Goal: Information Seeking & Learning: Learn about a topic

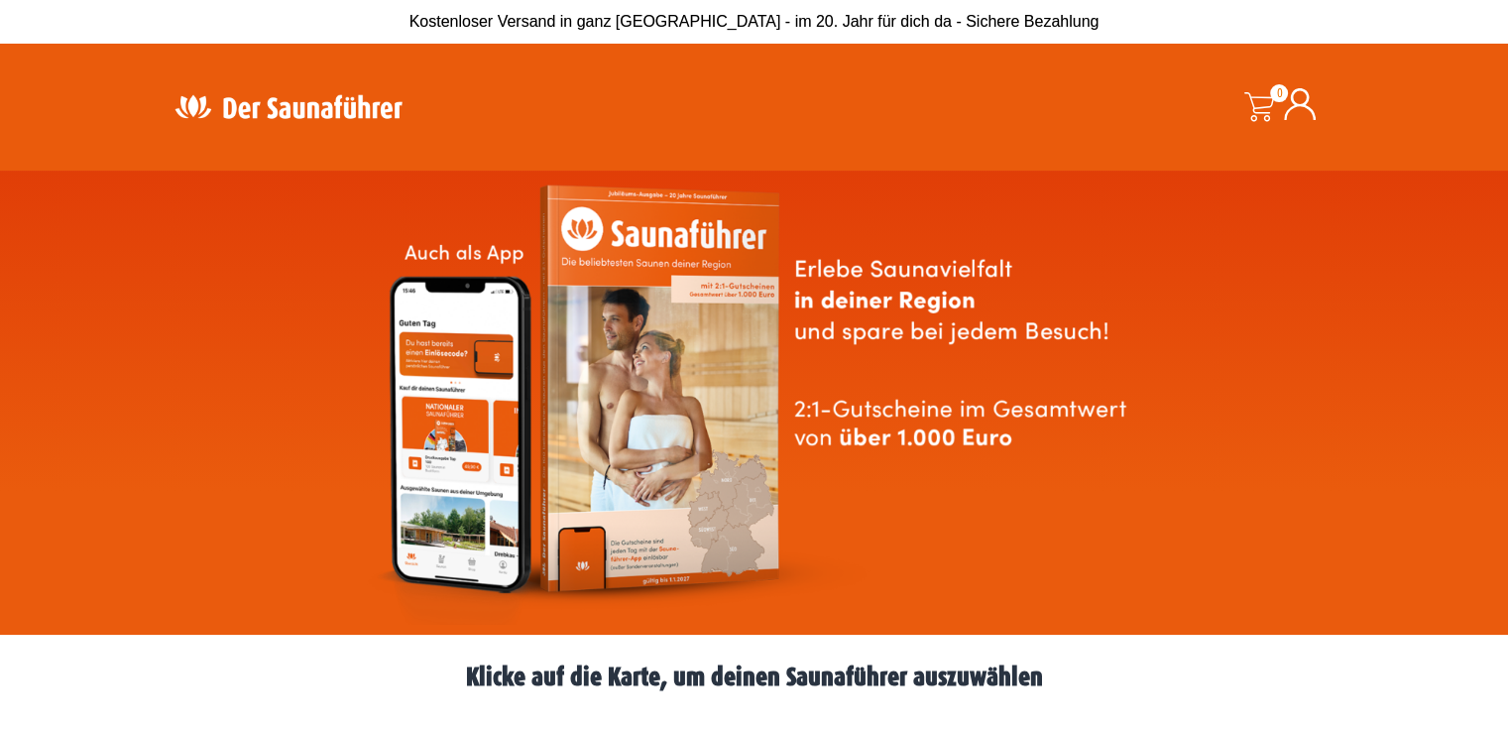
click at [230, 99] on img at bounding box center [289, 106] width 258 height 39
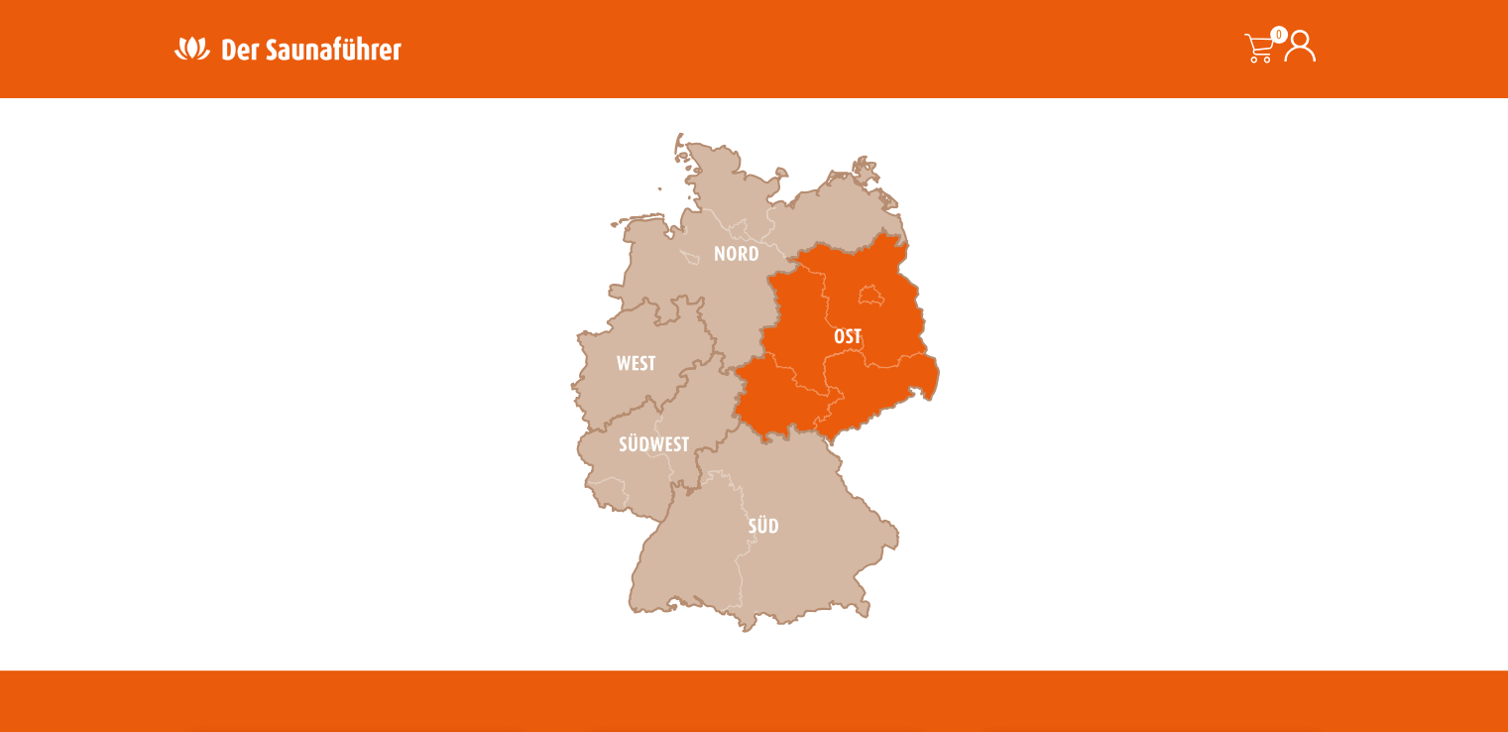
scroll to position [694, 0]
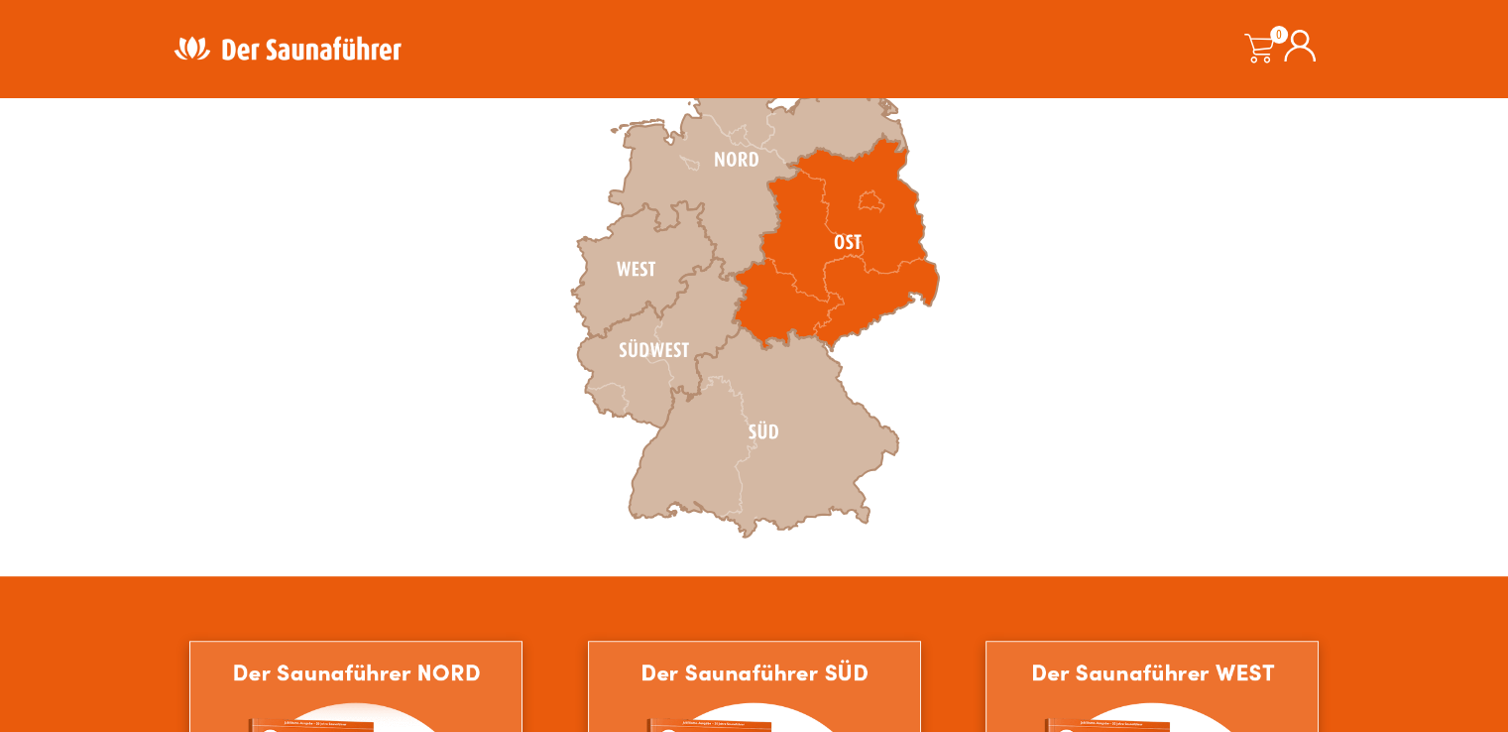
click at [780, 474] on icon at bounding box center [763, 432] width 270 height 210
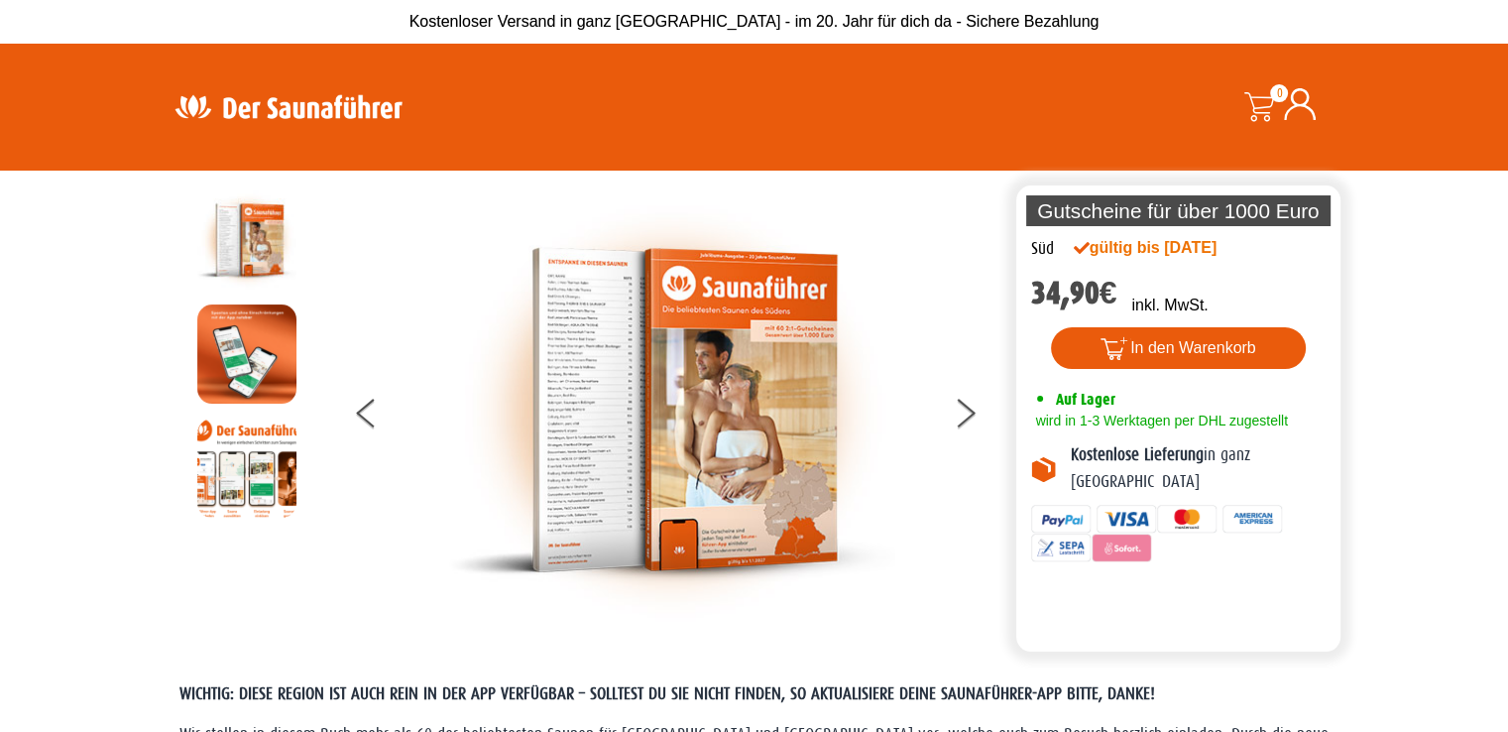
click at [953, 410] on button at bounding box center [978, 417] width 50 height 50
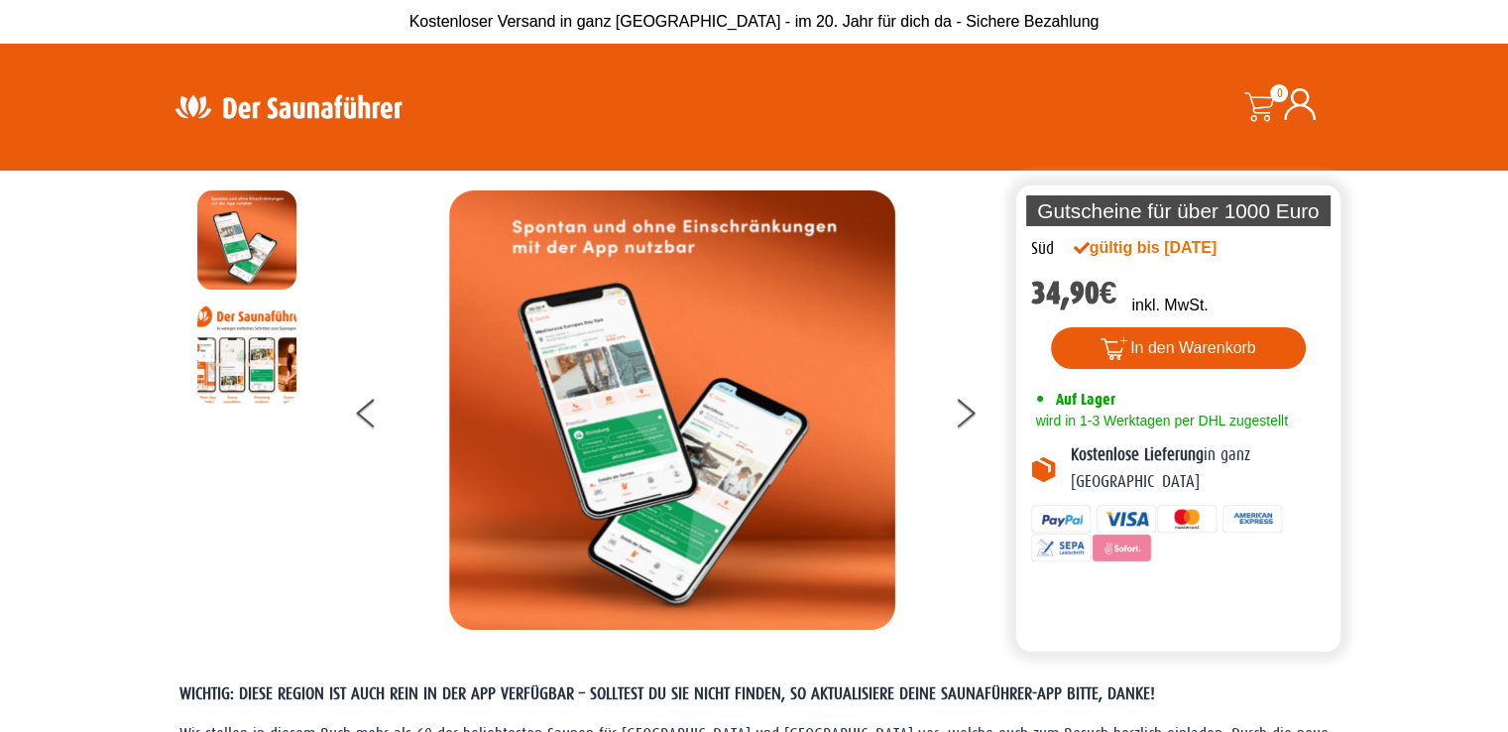
click at [953, 410] on button at bounding box center [978, 417] width 50 height 50
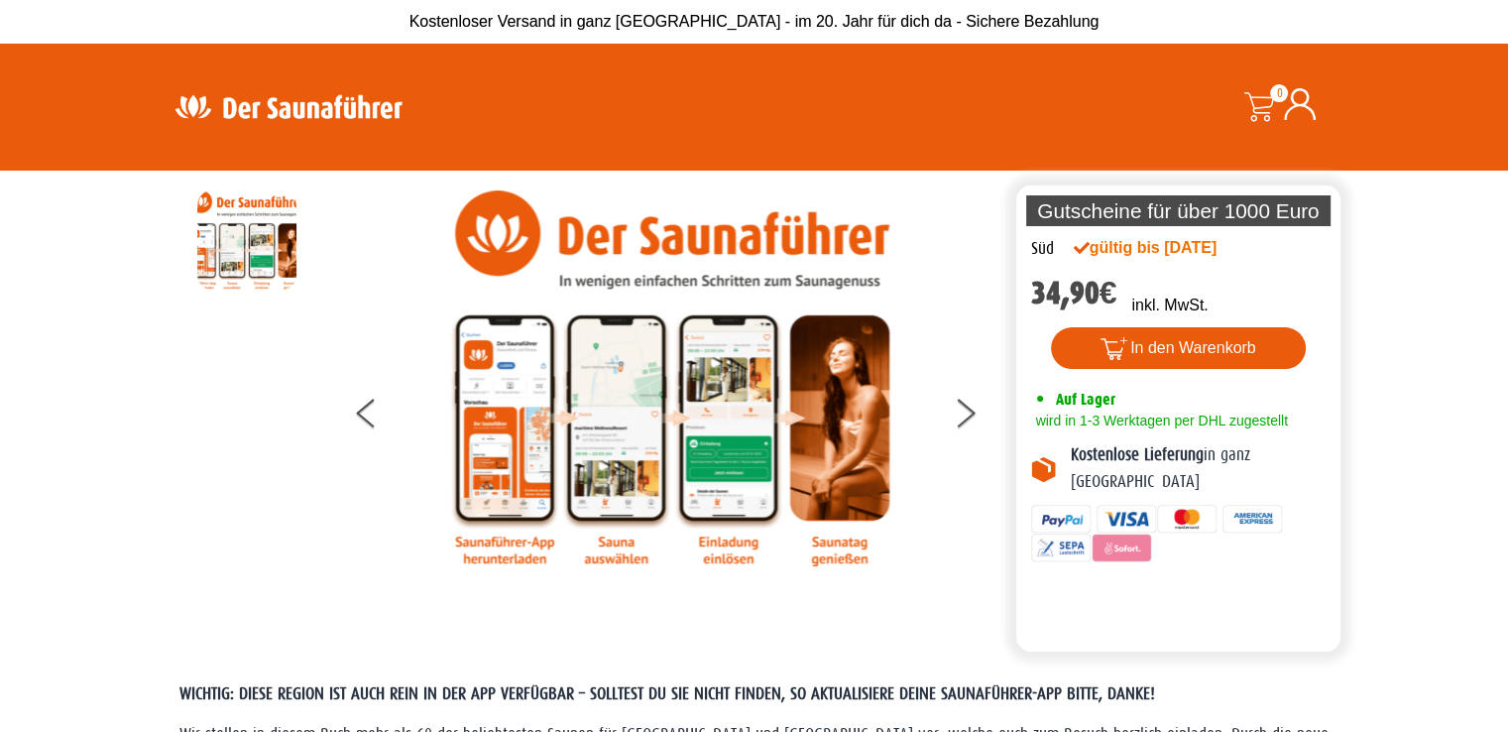
click at [953, 410] on button at bounding box center [978, 417] width 50 height 50
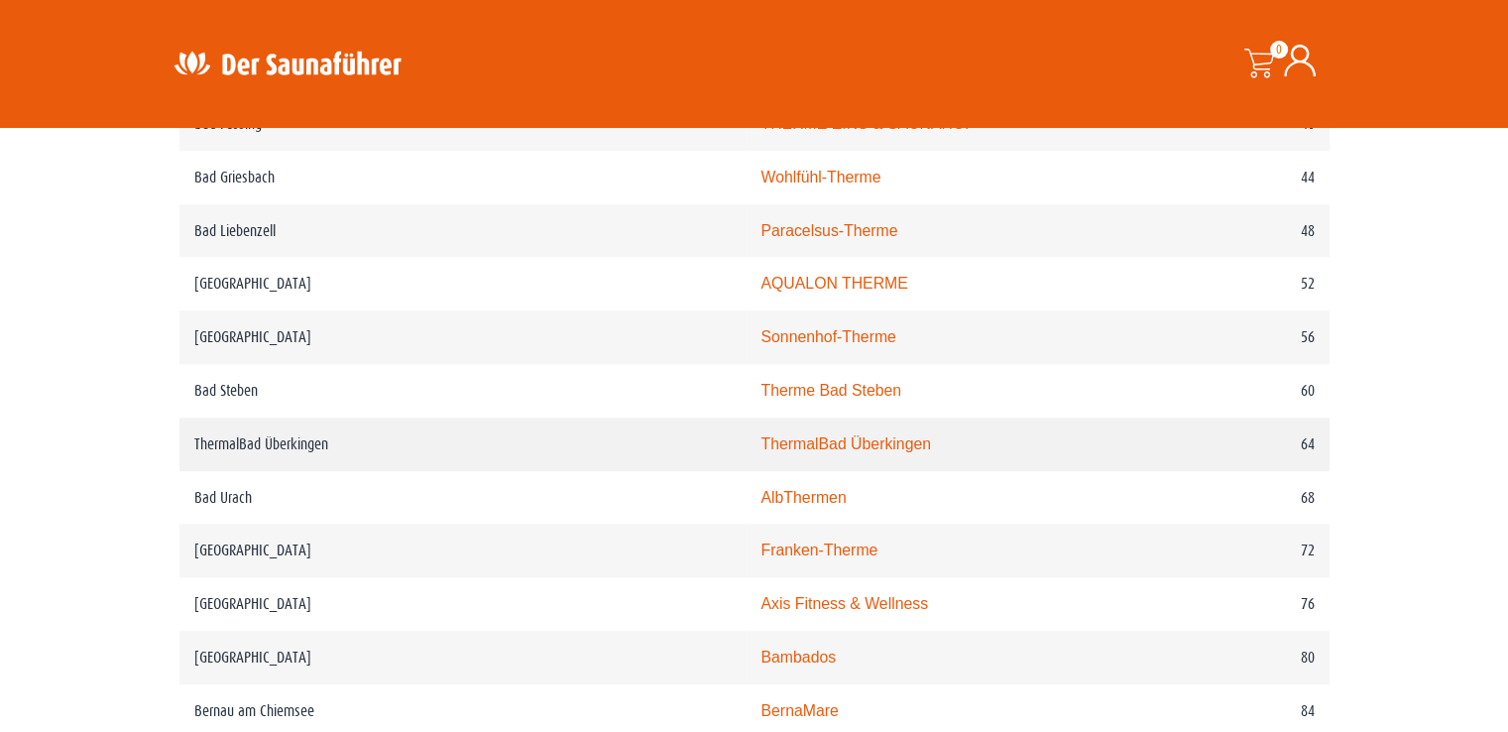
scroll to position [1388, 0]
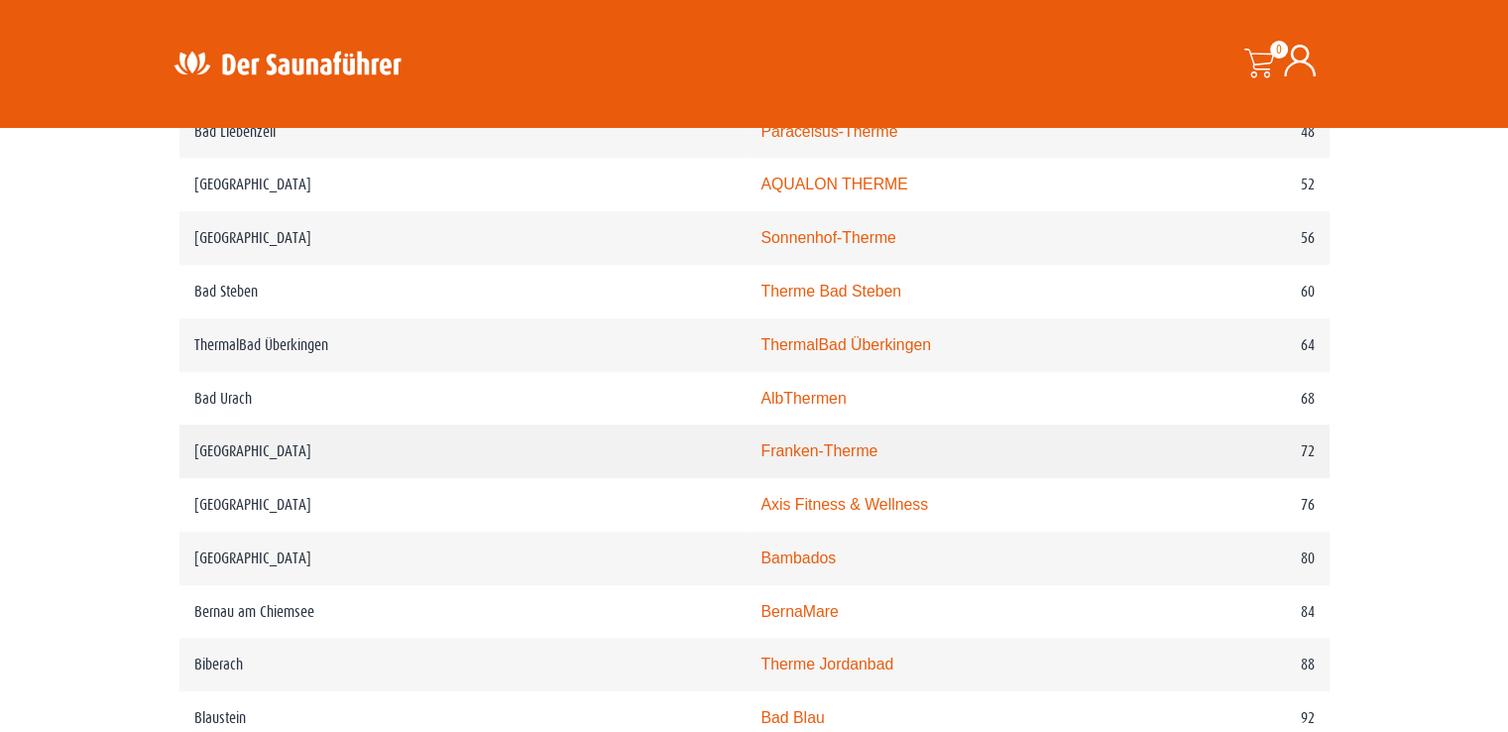
click at [745, 447] on td "Franken-Therme" at bounding box center [946, 451] width 403 height 54
click at [760, 447] on link "Franken-Therme" at bounding box center [818, 450] width 117 height 17
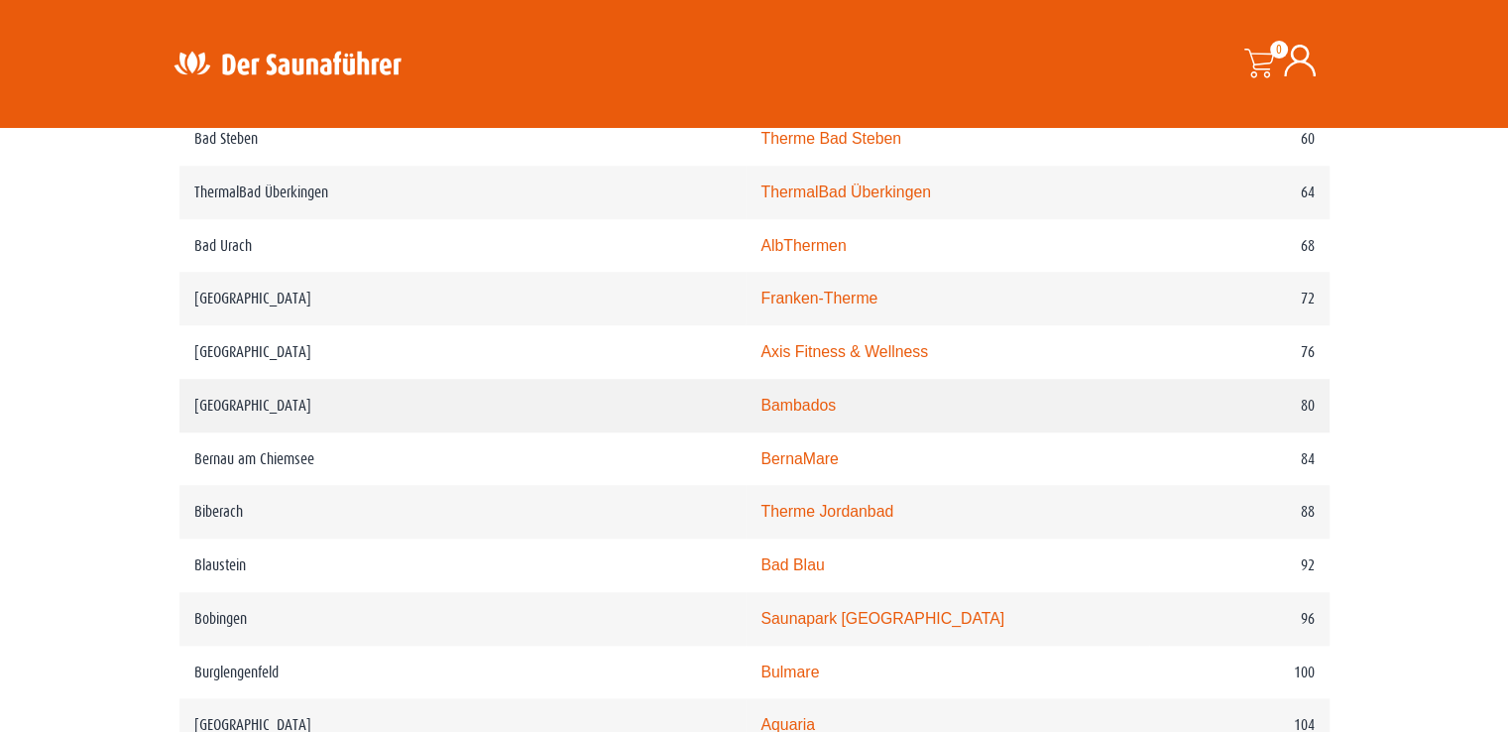
scroll to position [1586, 0]
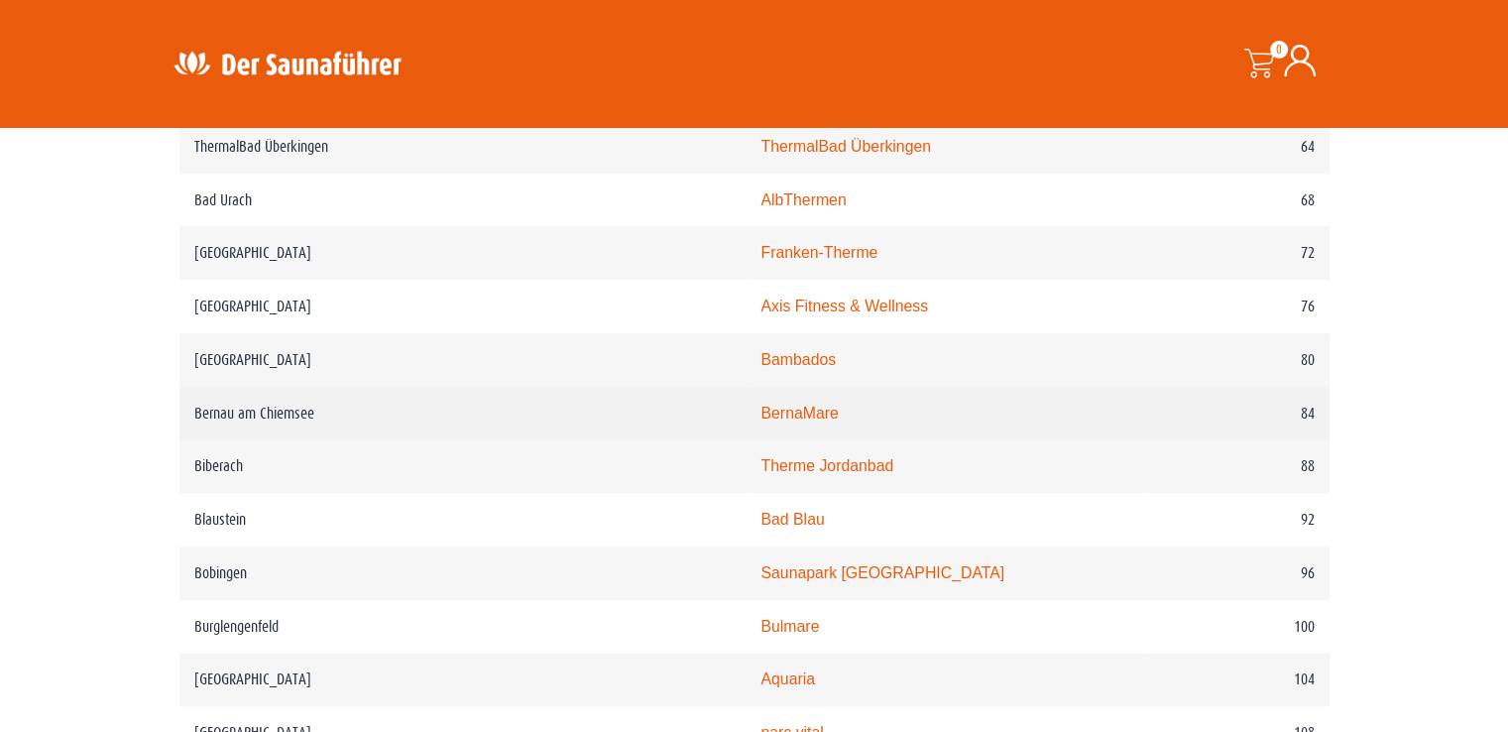
click at [760, 416] on link "BernaMare" at bounding box center [798, 412] width 77 height 17
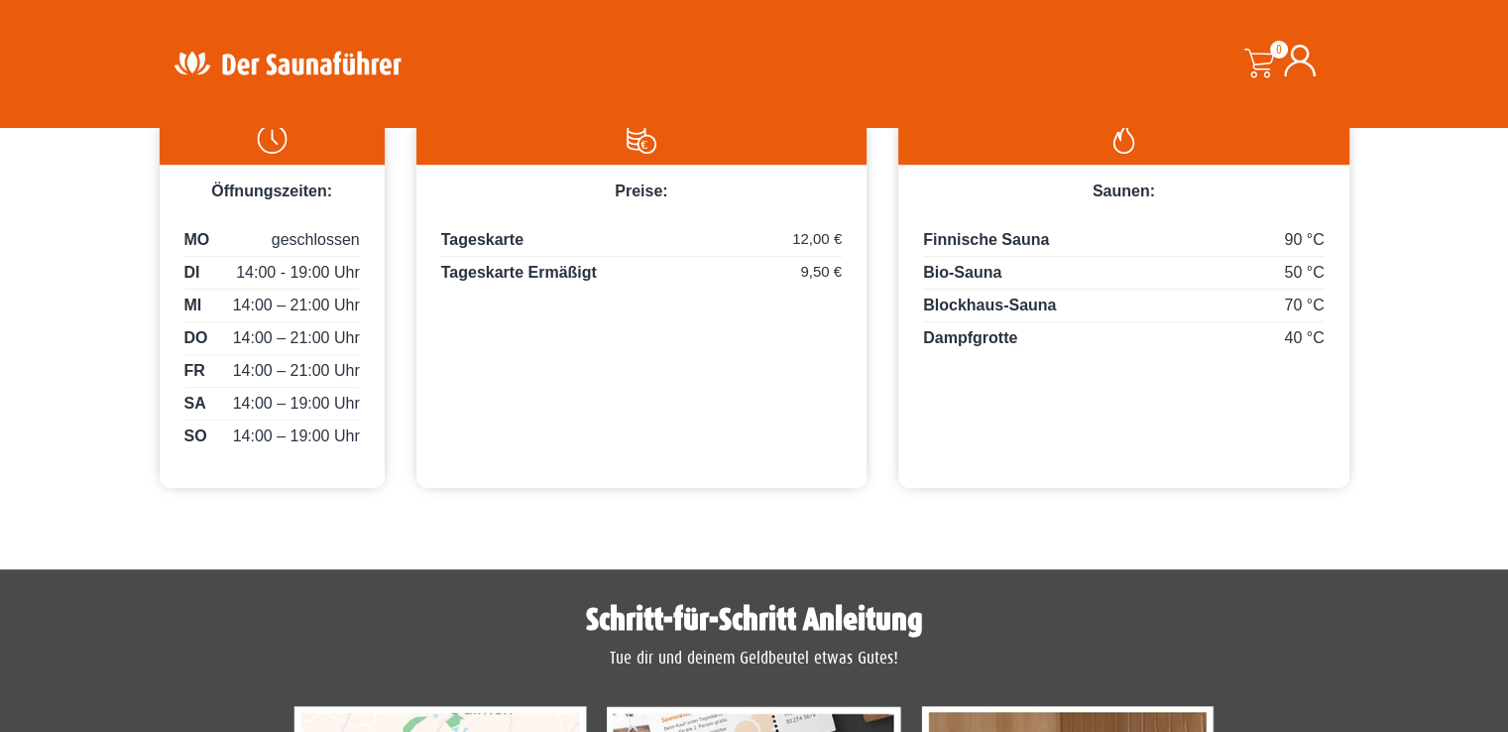
scroll to position [496, 0]
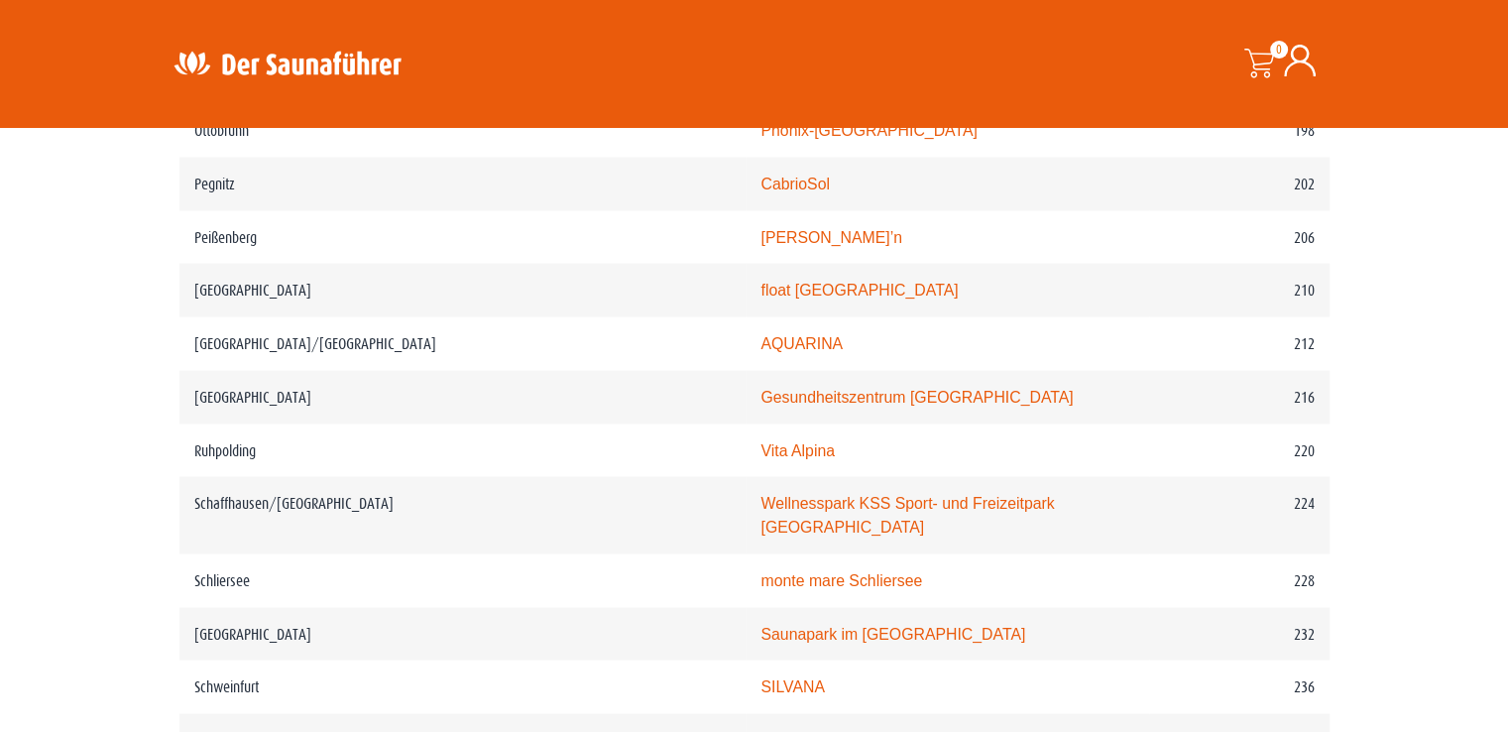
scroll to position [3668, 0]
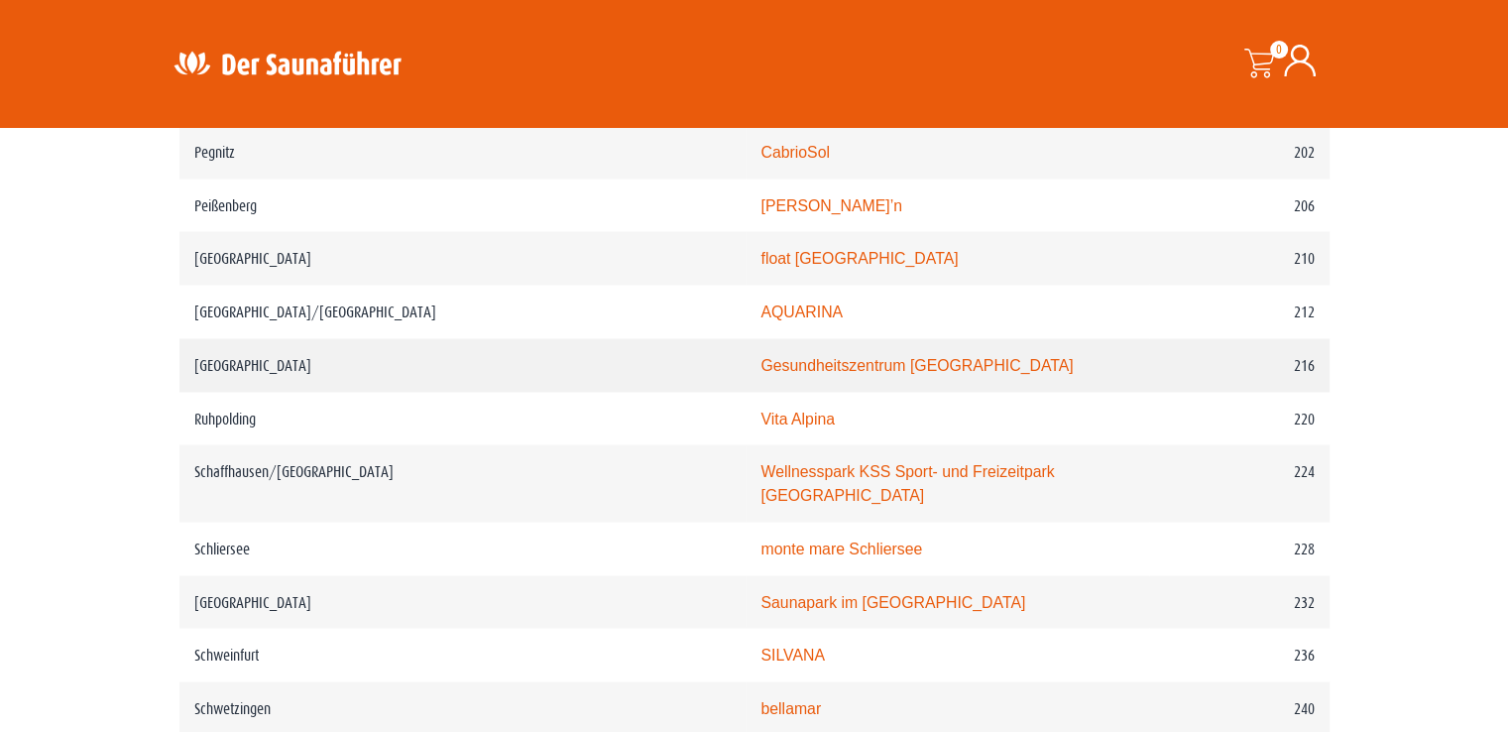
click at [760, 356] on link "Gesundheitszentrum Römerbad" at bounding box center [916, 364] width 312 height 17
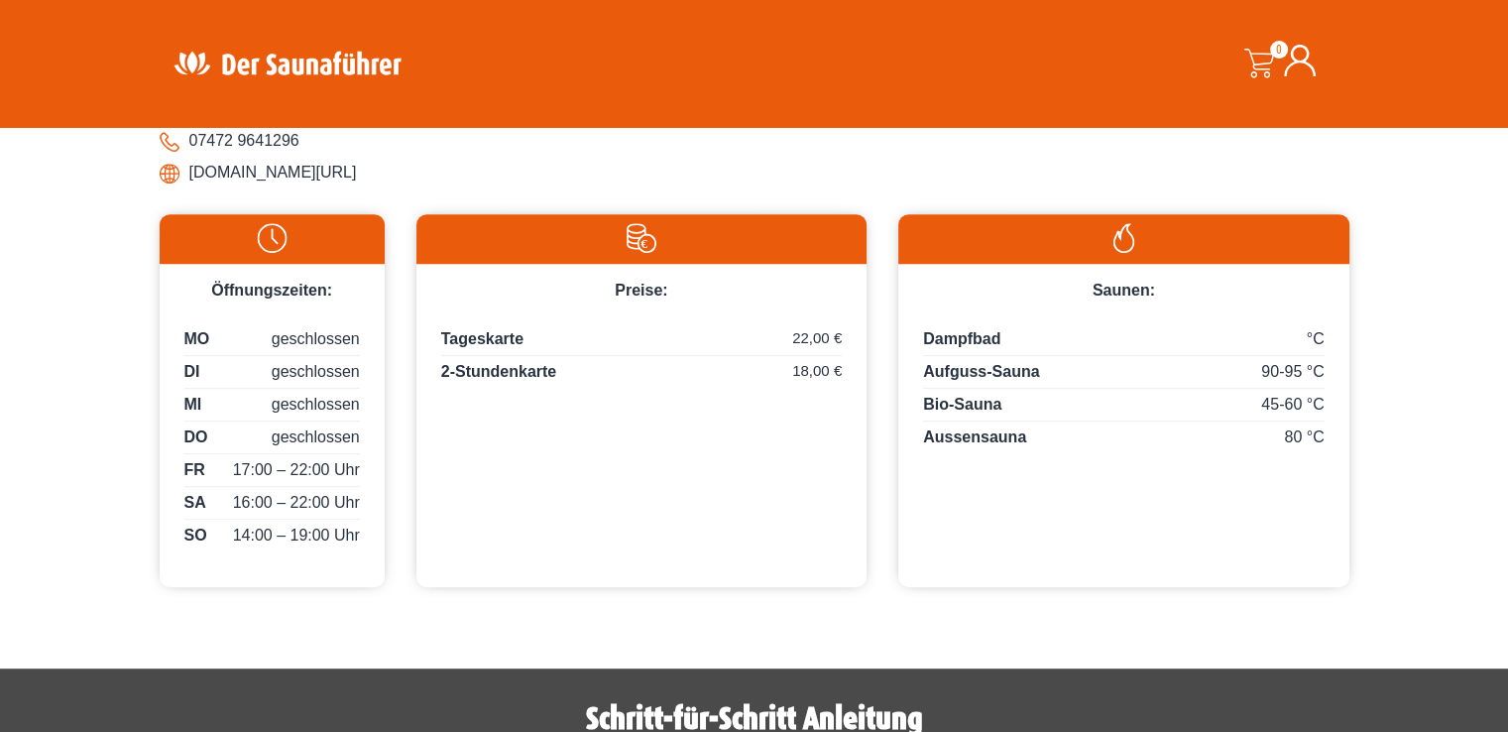
scroll to position [397, 0]
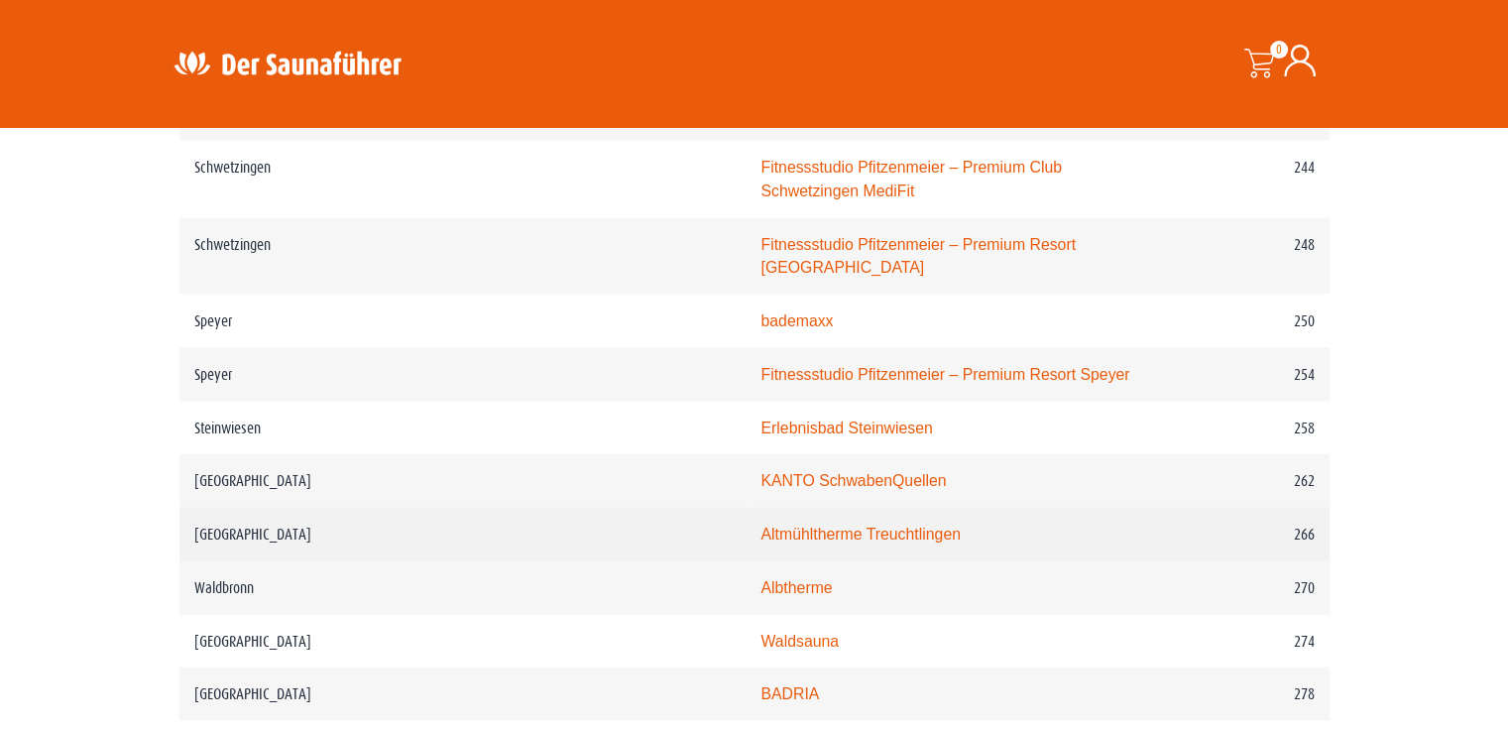
scroll to position [4262, 0]
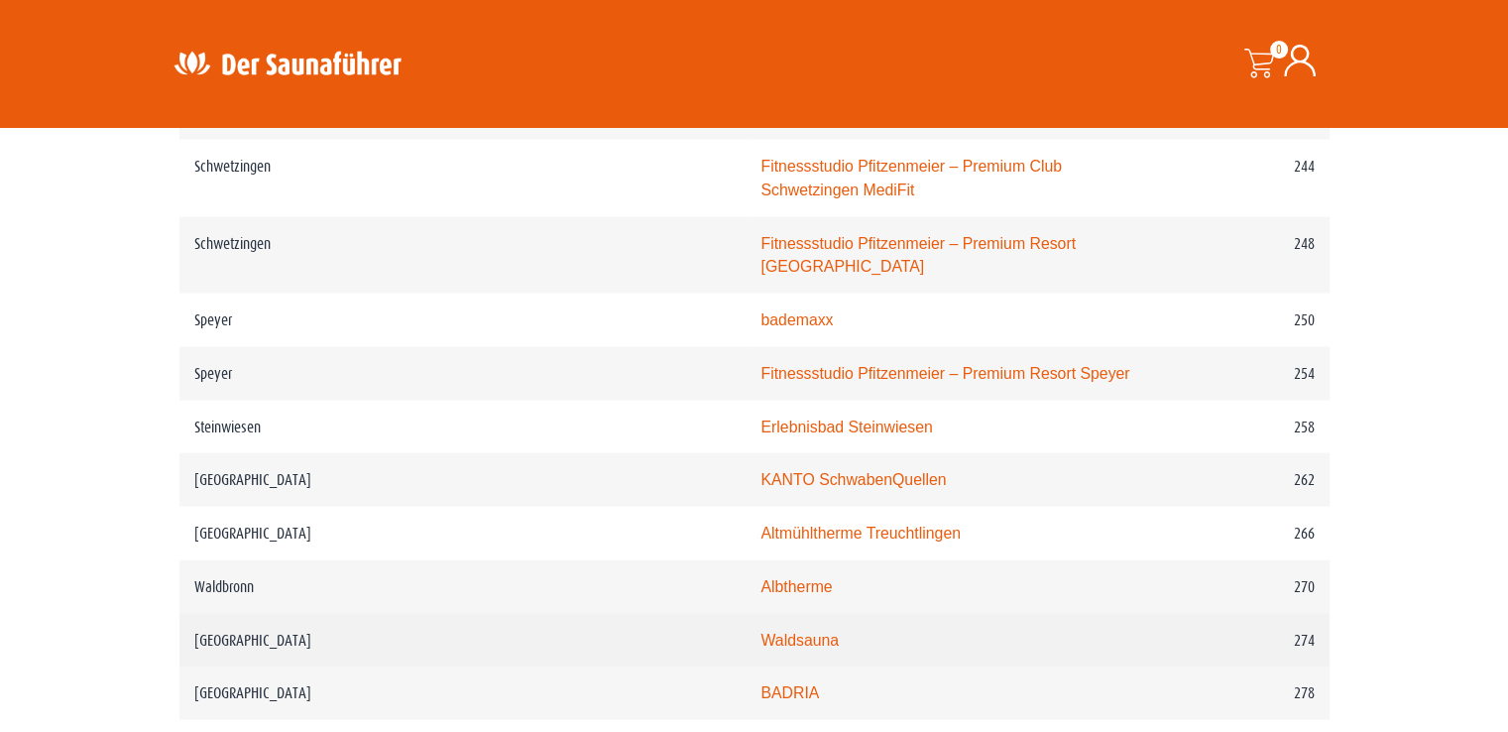
click at [760, 631] on link "Waldsauna" at bounding box center [799, 639] width 78 height 17
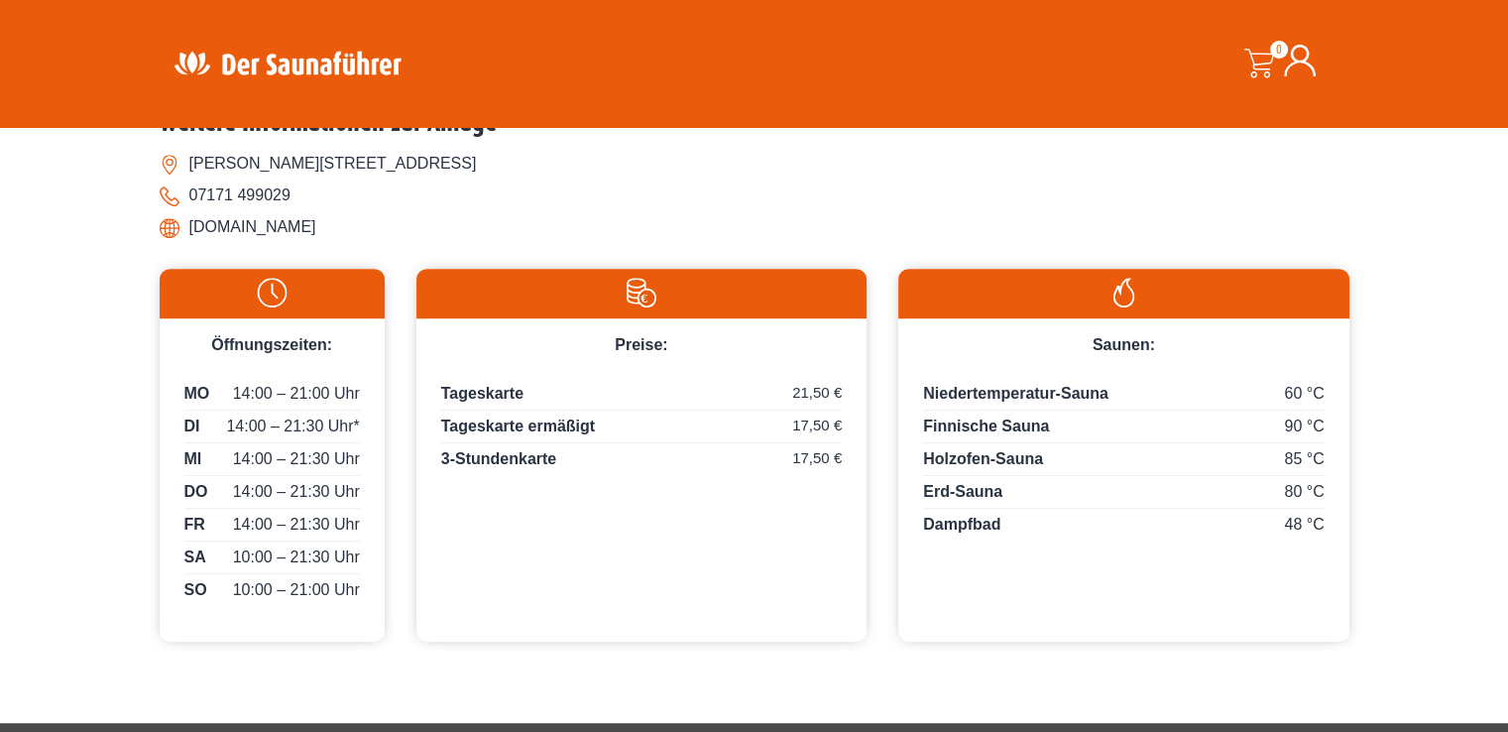
scroll to position [892, 0]
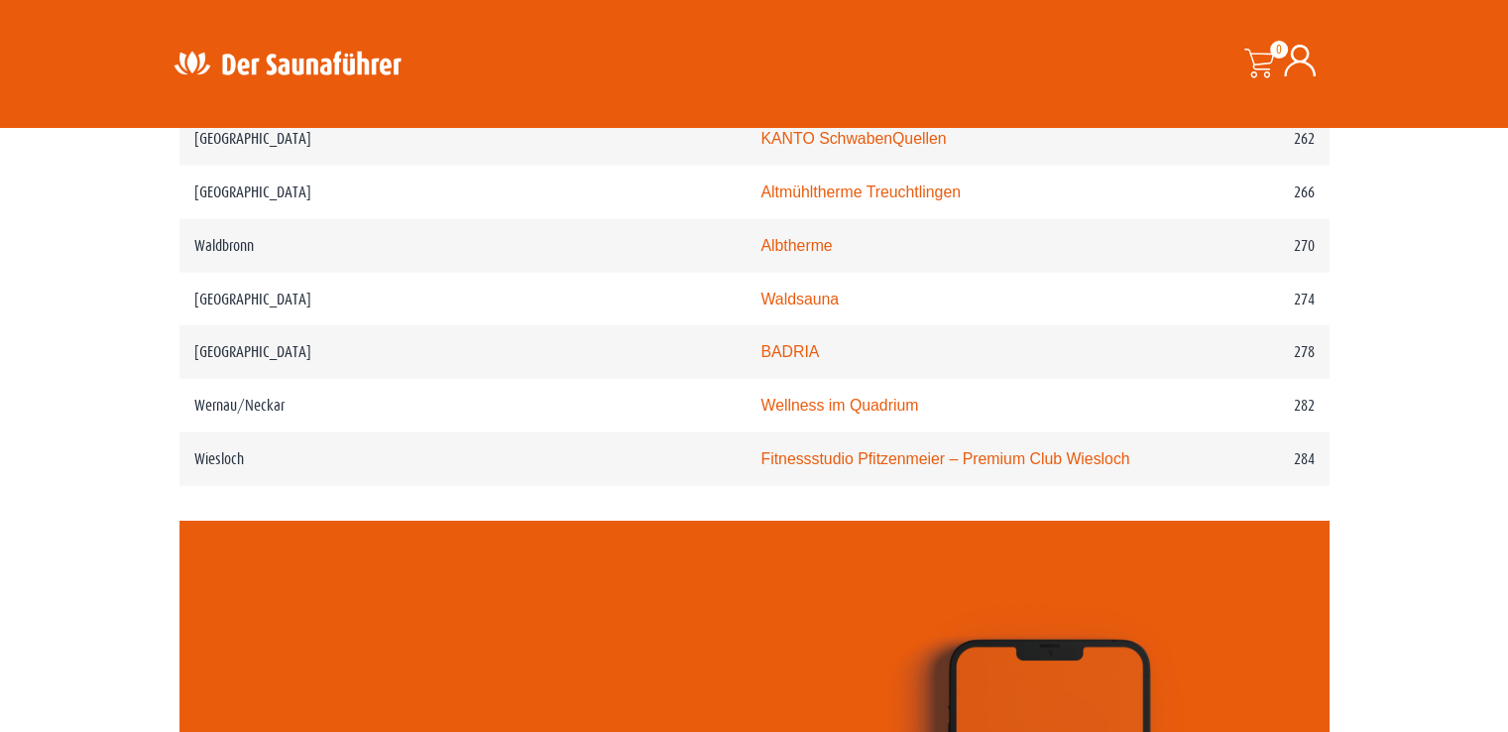
scroll to position [4560, 0]
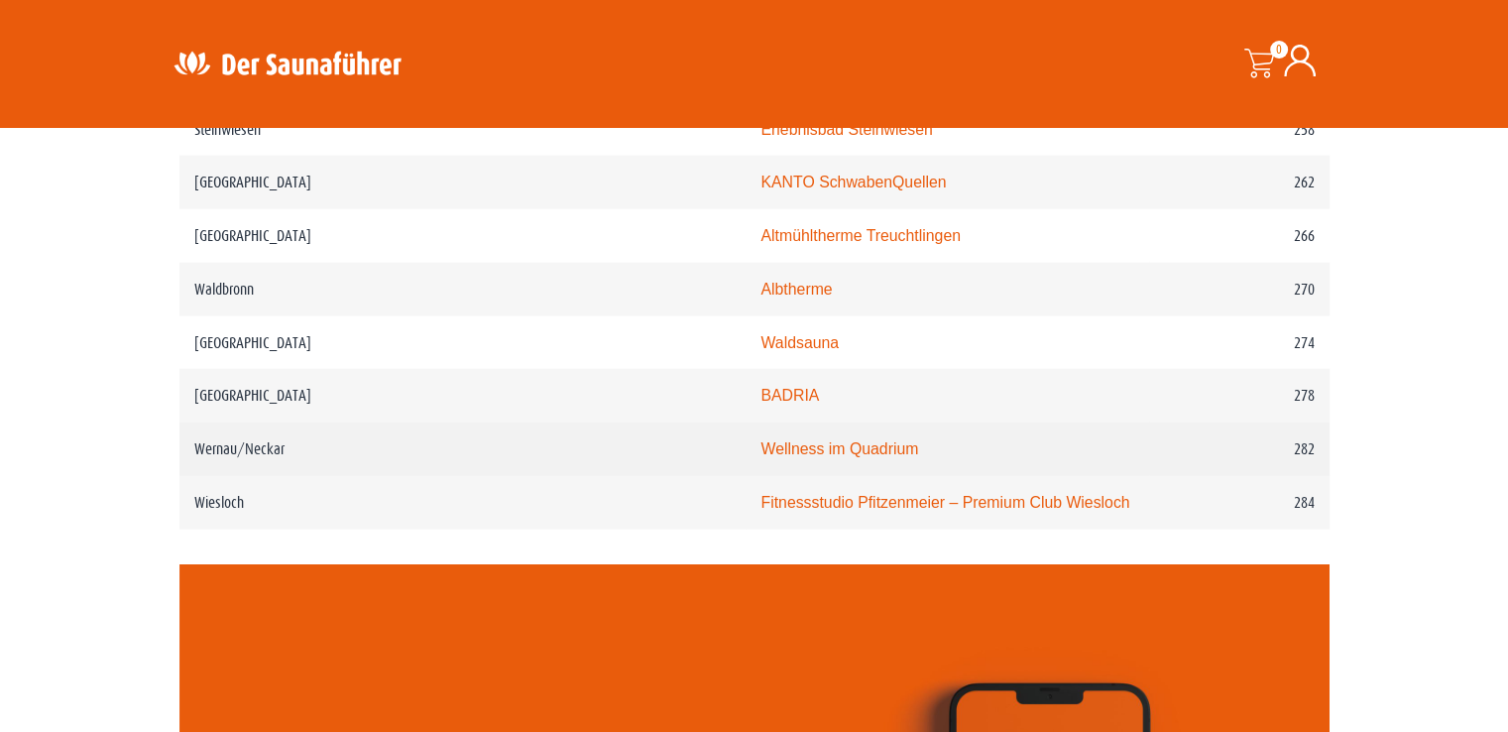
click at [760, 440] on link "Wellness im Quadrium" at bounding box center [839, 448] width 158 height 17
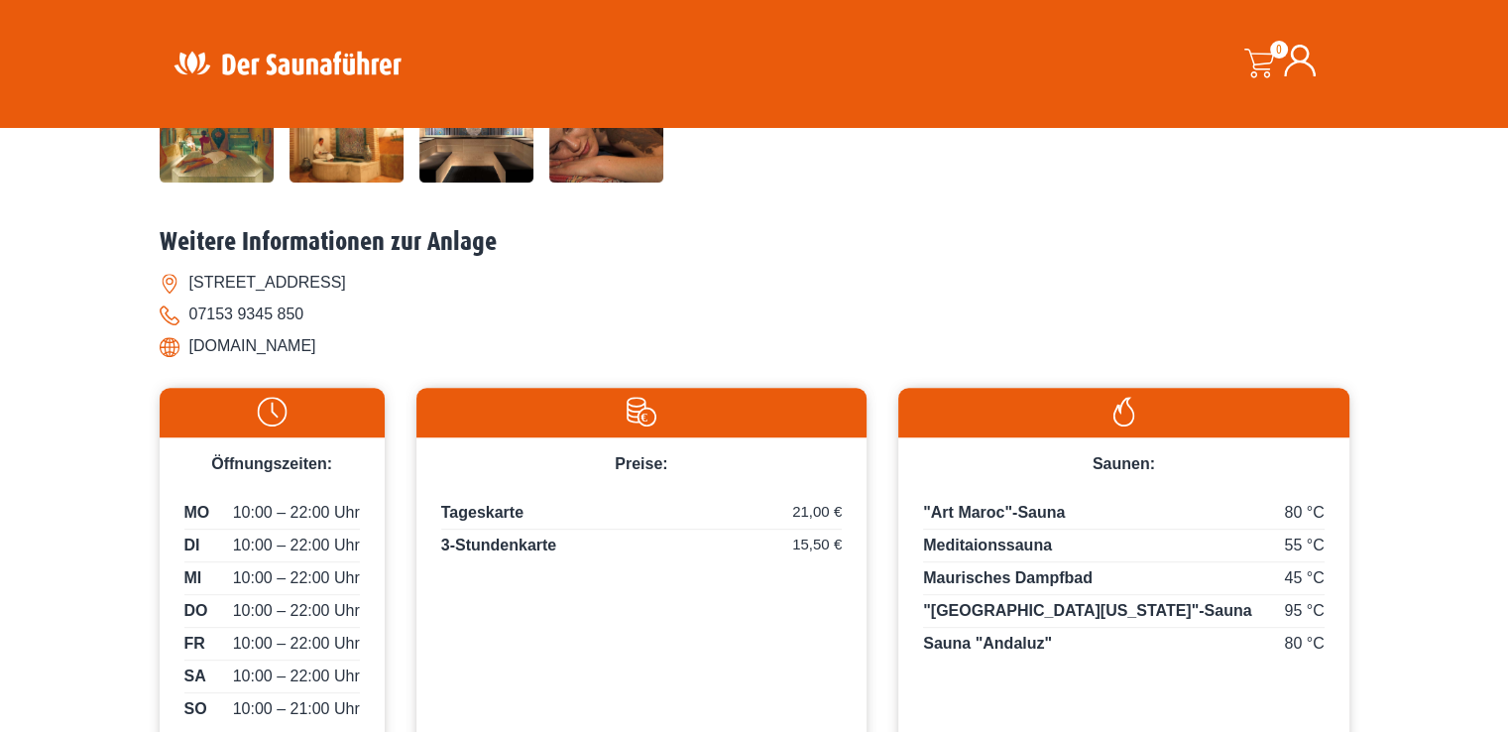
scroll to position [892, 0]
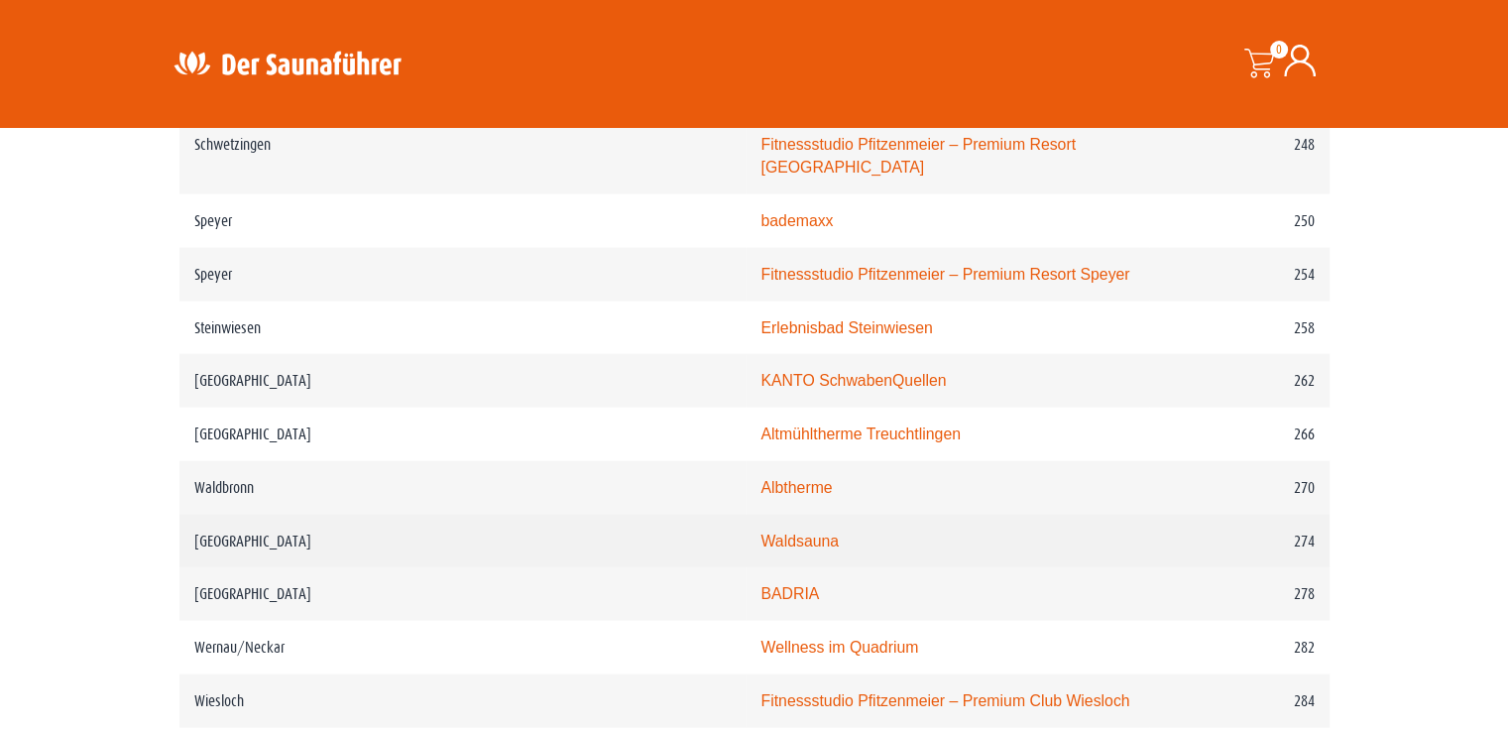
scroll to position [4262, 0]
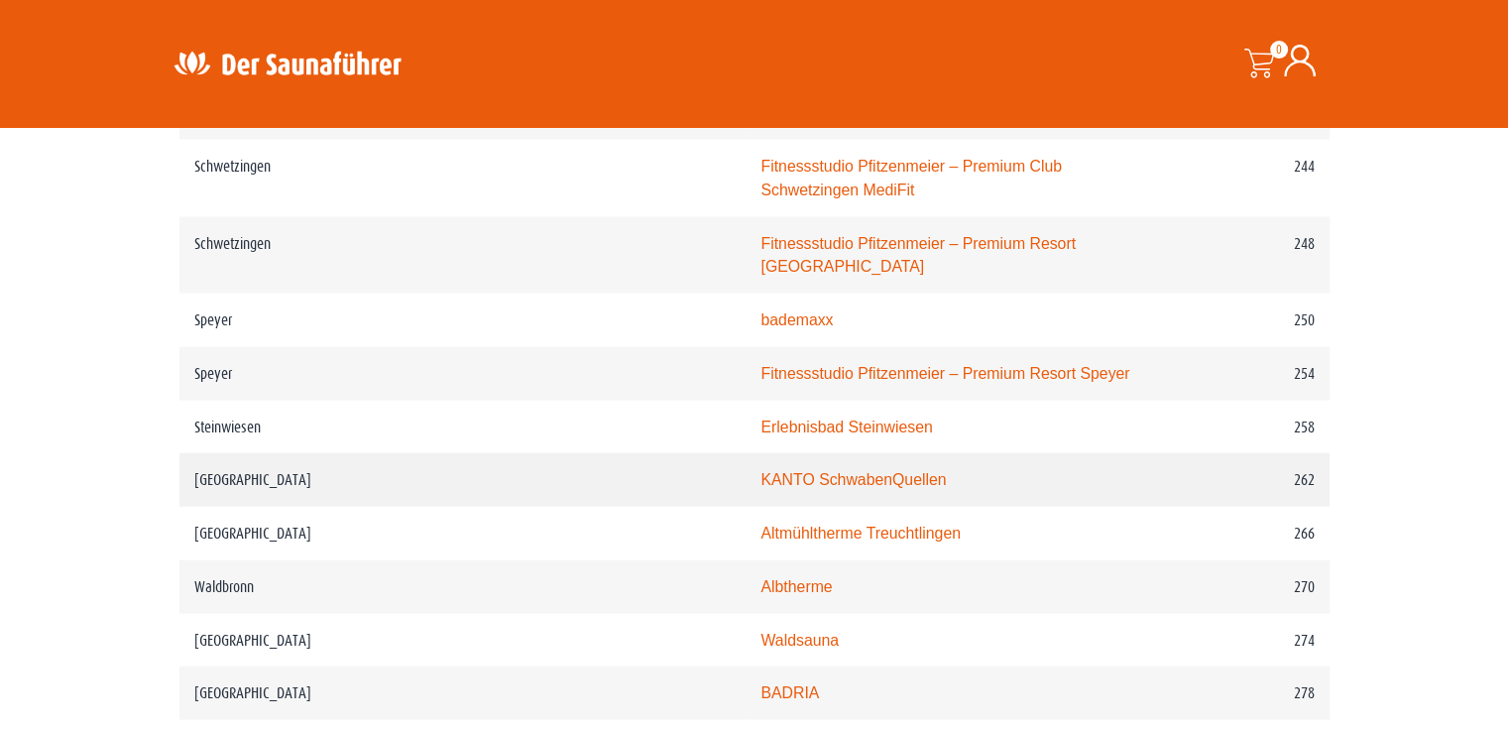
click at [760, 471] on link "KANTO SchwabenQuellen" at bounding box center [852, 479] width 185 height 17
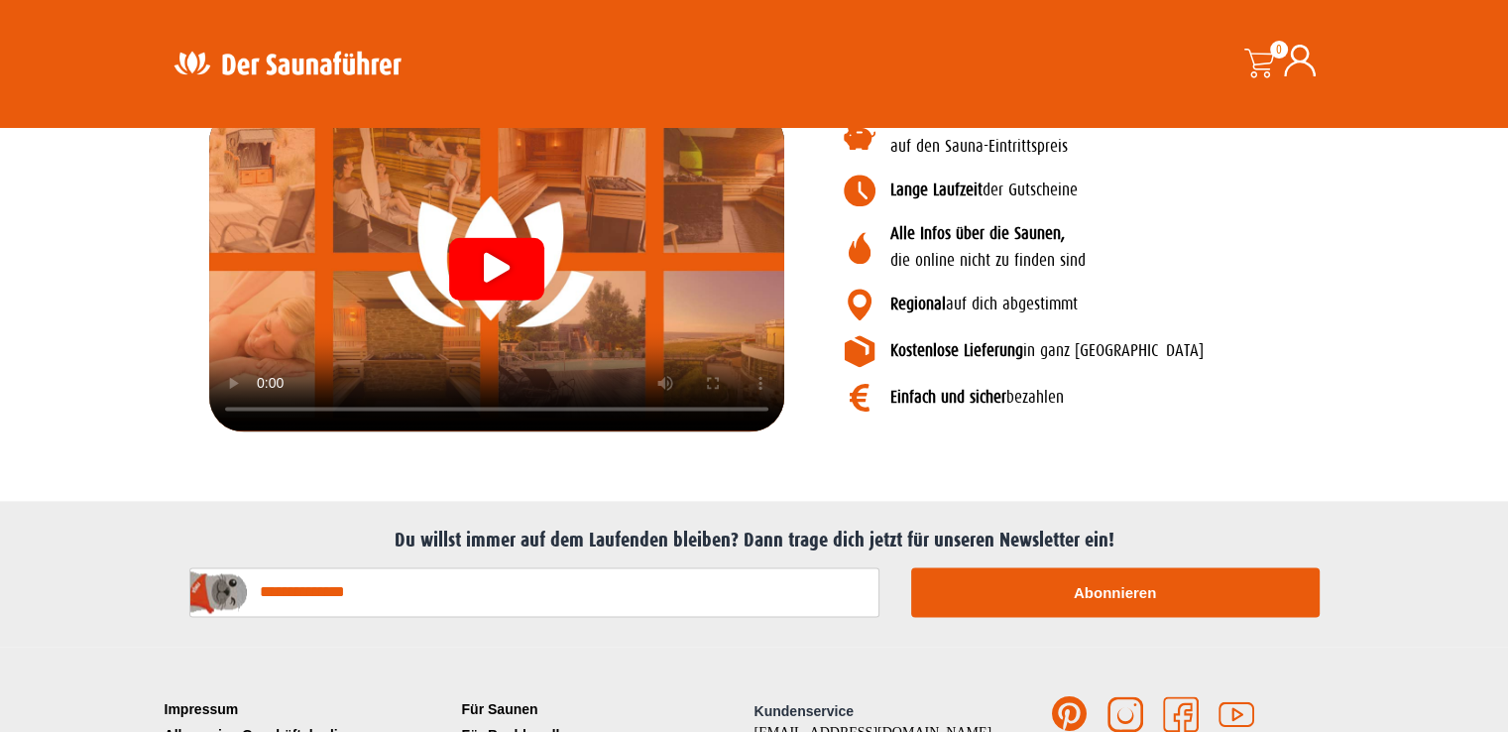
scroll to position [2637, 0]
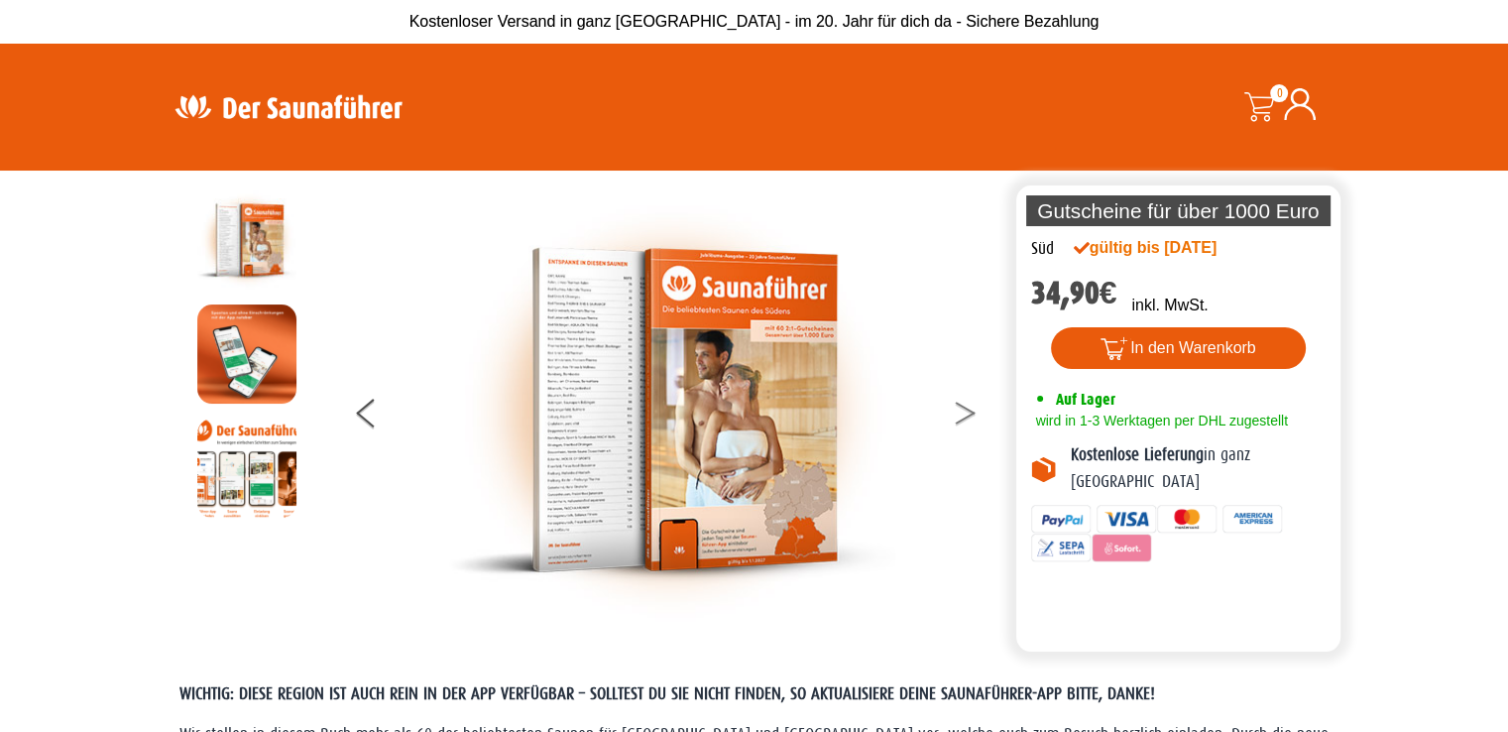
click at [956, 406] on button at bounding box center [978, 417] width 50 height 50
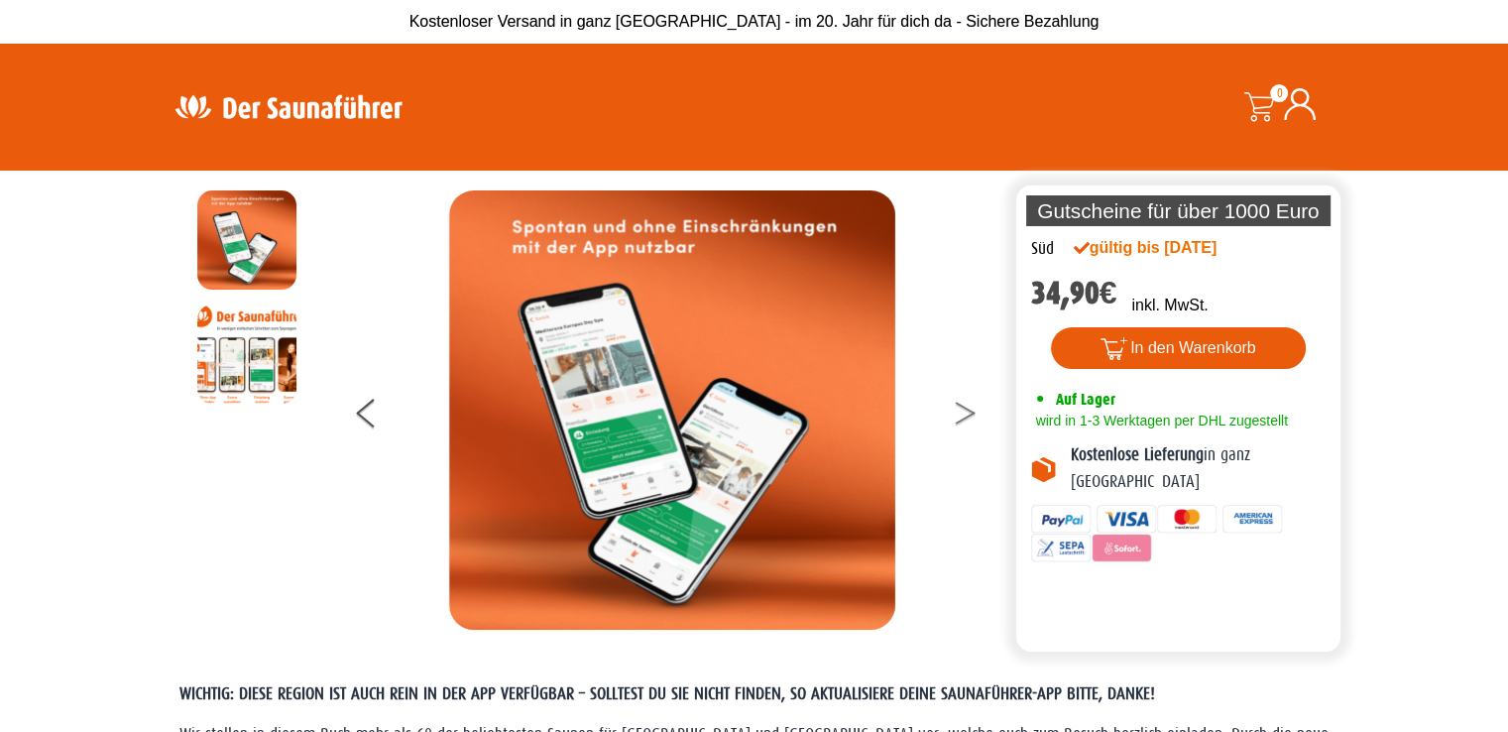
click at [956, 406] on button at bounding box center [978, 417] width 50 height 50
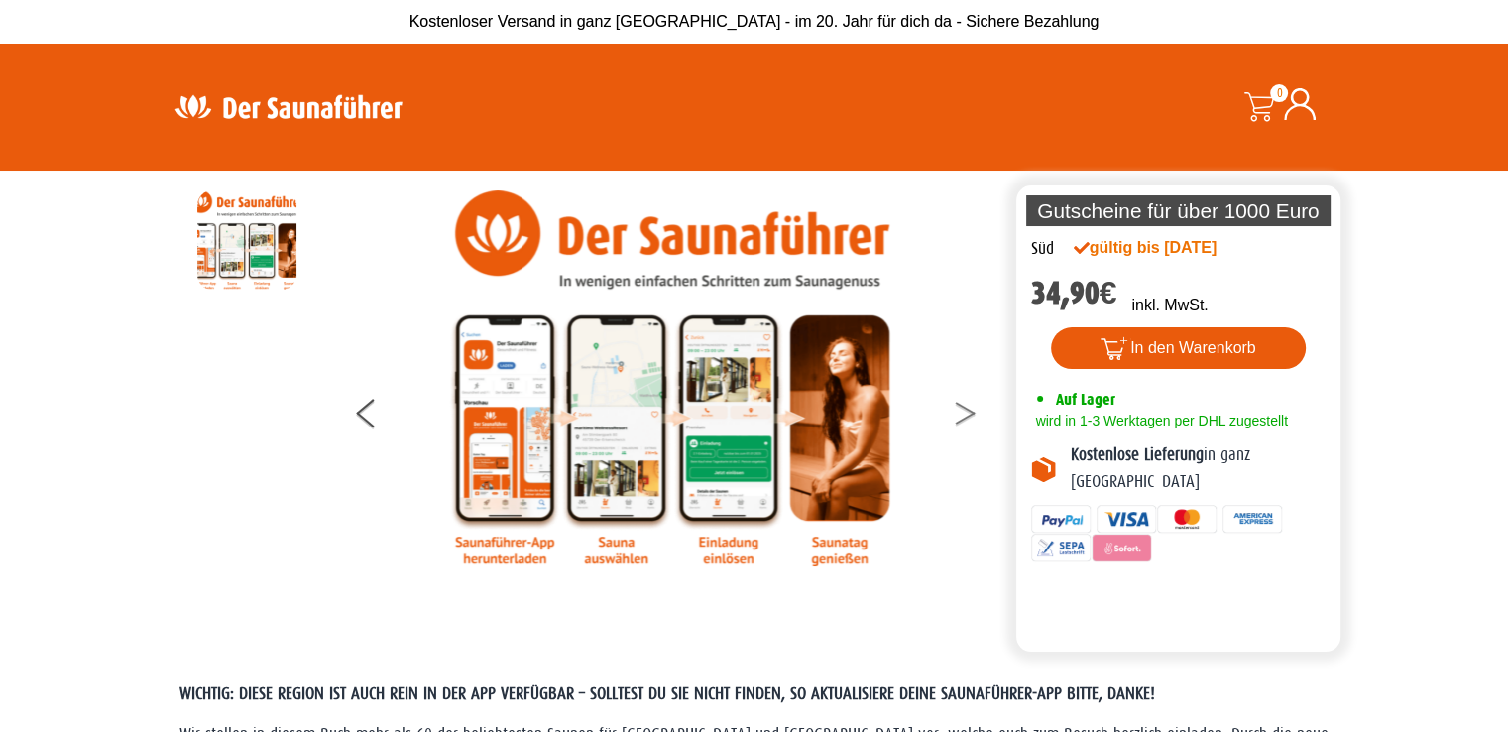
click at [956, 406] on button at bounding box center [978, 417] width 50 height 50
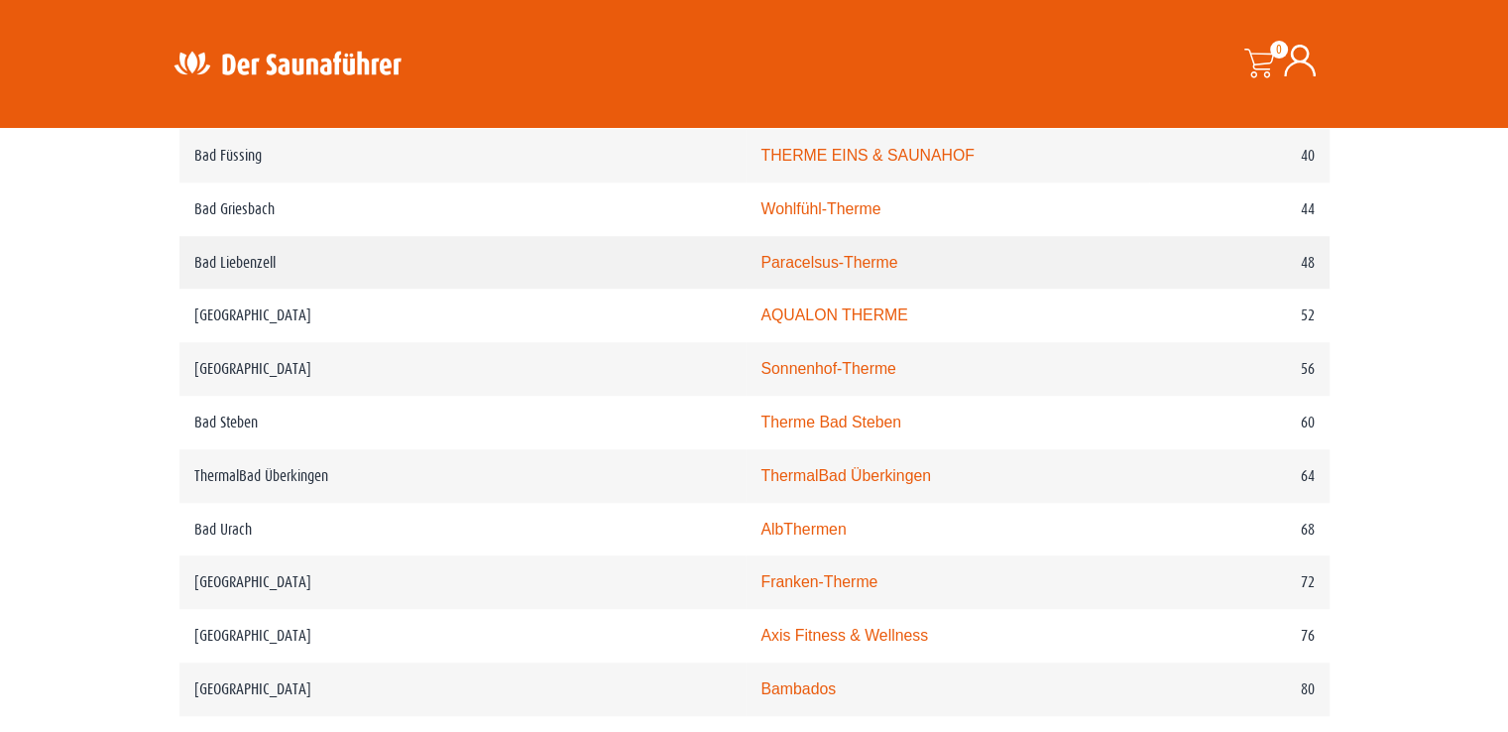
scroll to position [1289, 0]
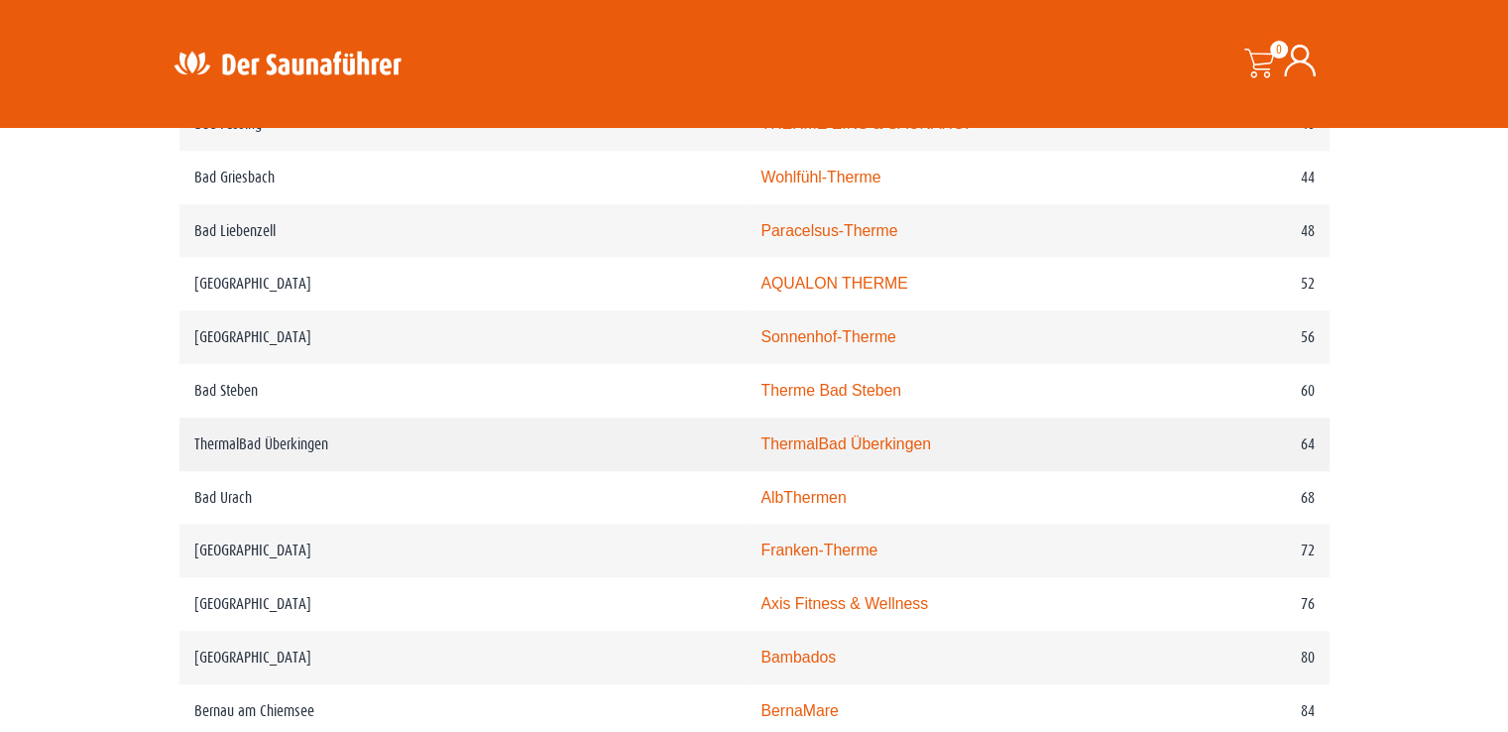
click at [760, 442] on link "ThermalBad Überkingen" at bounding box center [845, 443] width 170 height 17
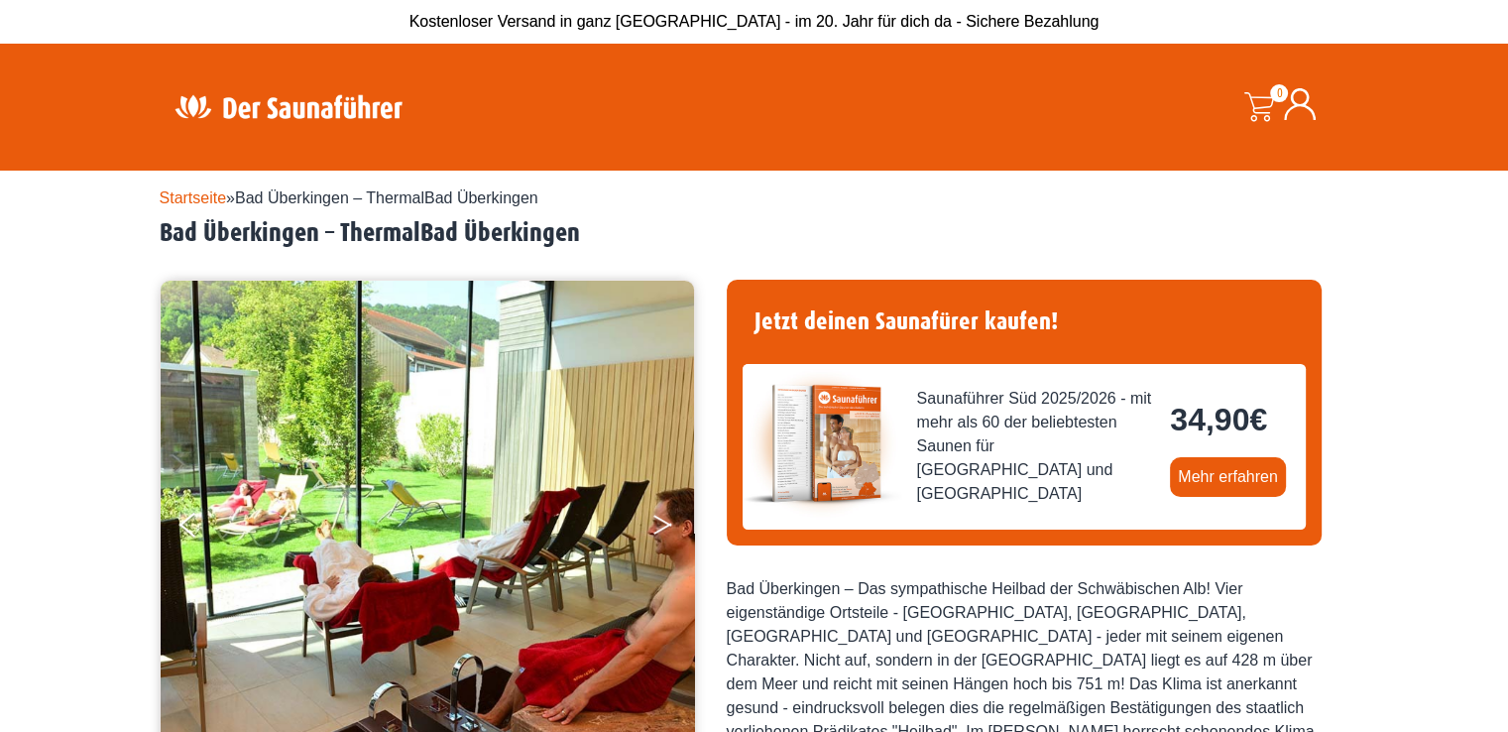
click at [676, 514] on button "Next" at bounding box center [676, 529] width 50 height 50
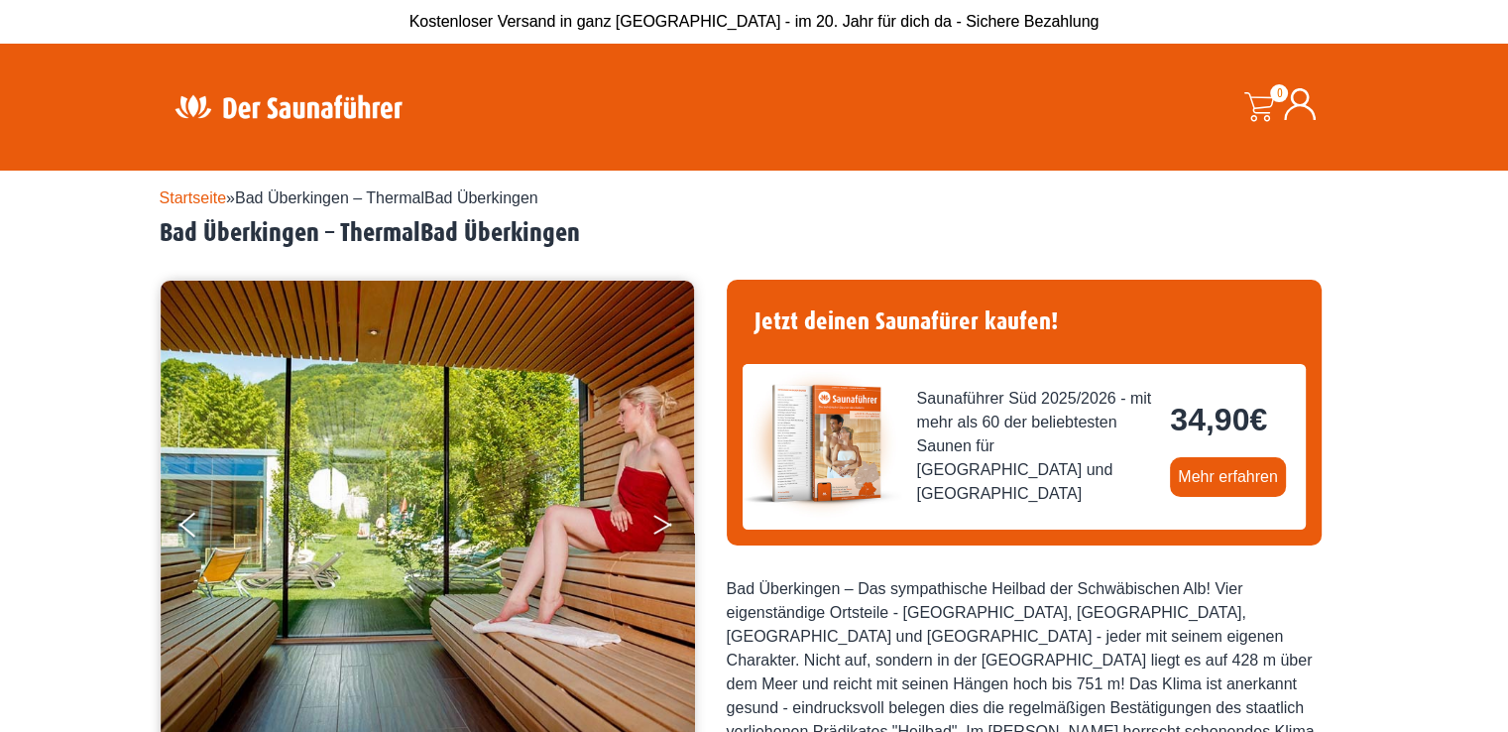
click at [676, 514] on button "Next" at bounding box center [676, 529] width 50 height 50
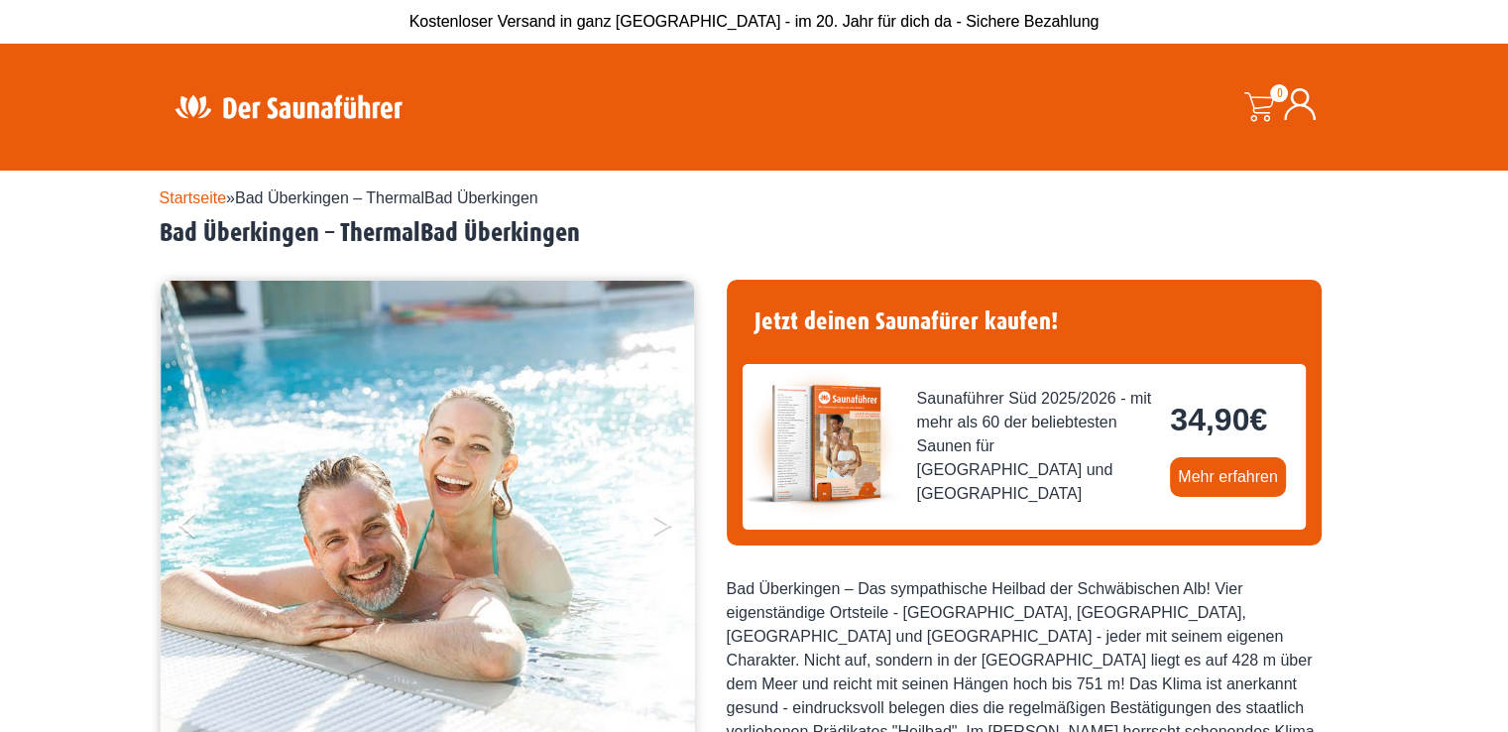
click at [676, 514] on button "Next" at bounding box center [676, 529] width 50 height 50
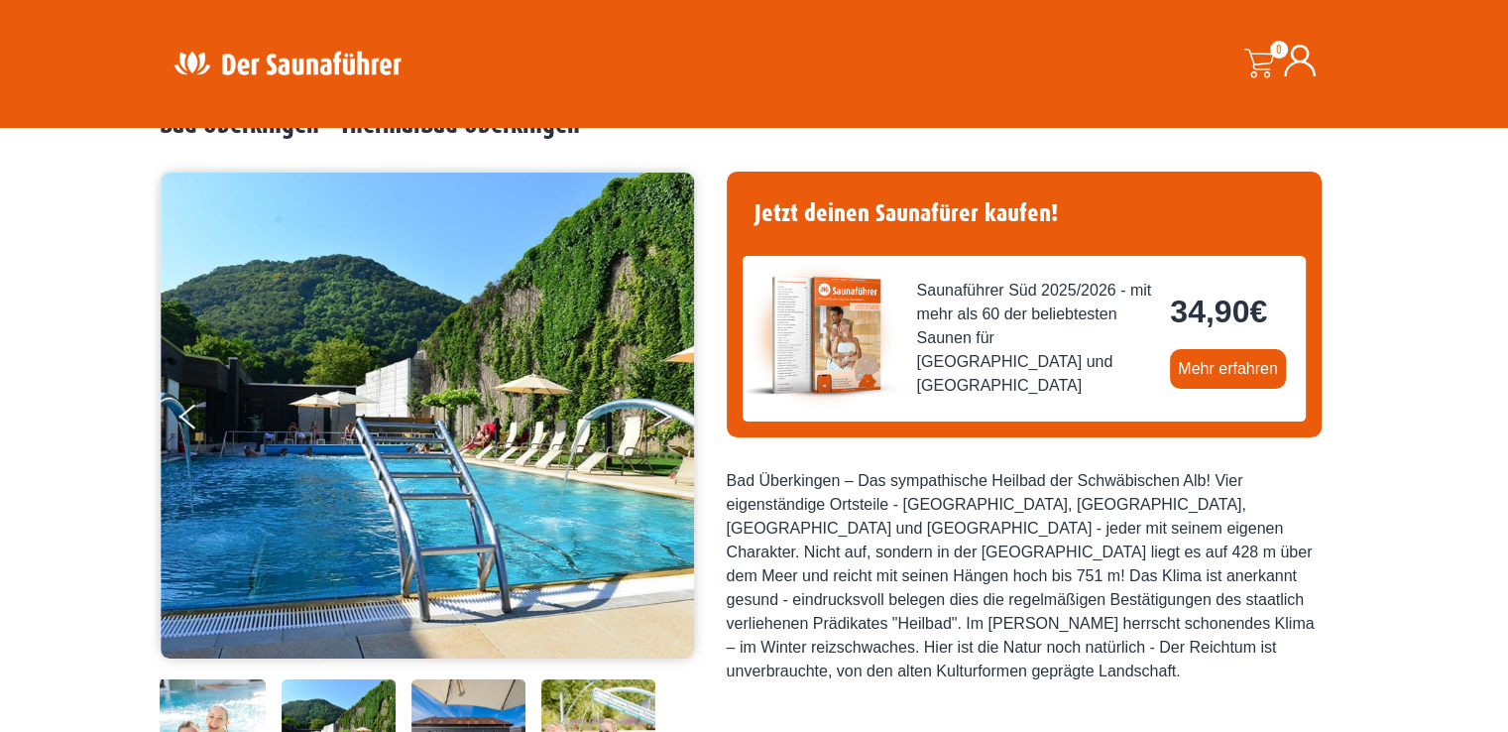
scroll to position [99, 0]
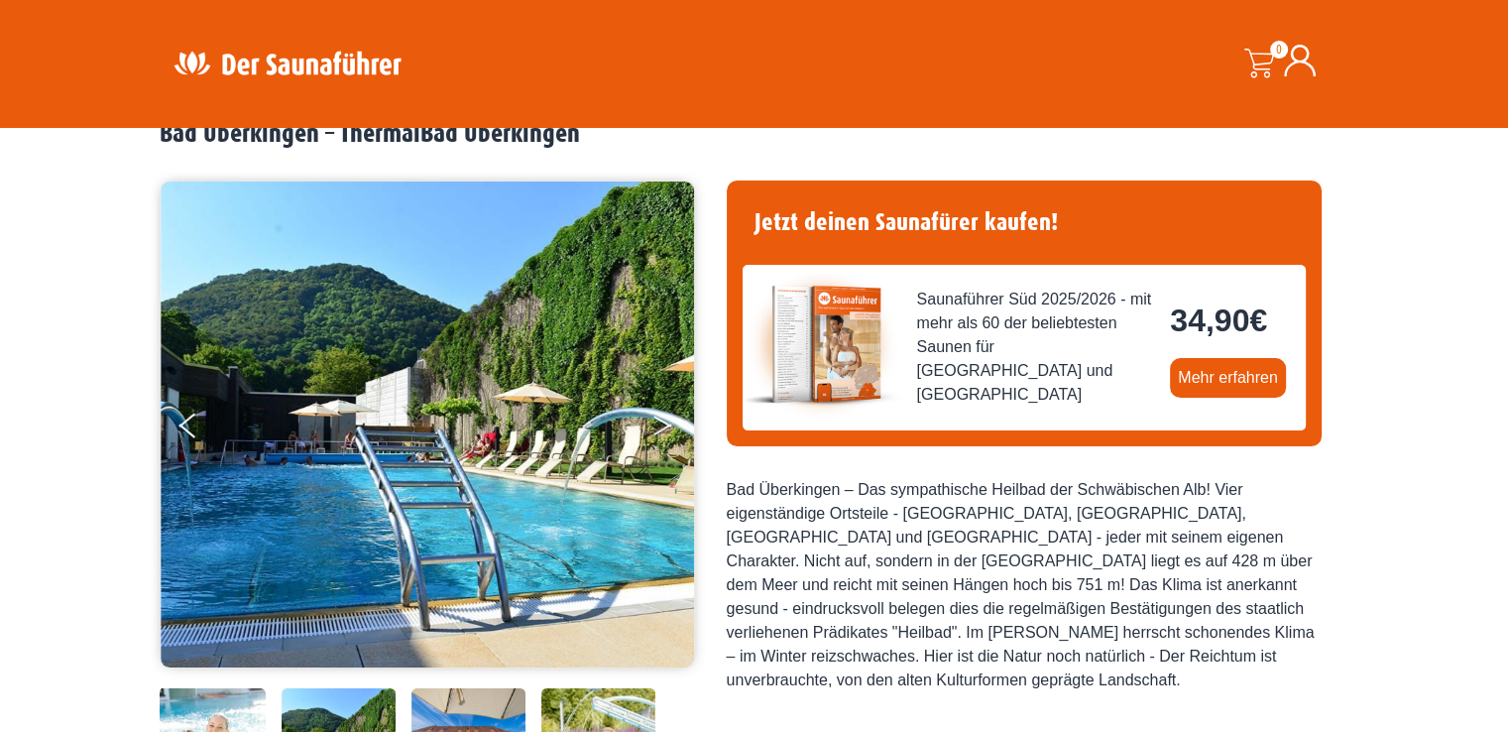
click at [674, 407] on button "Next" at bounding box center [676, 429] width 50 height 50
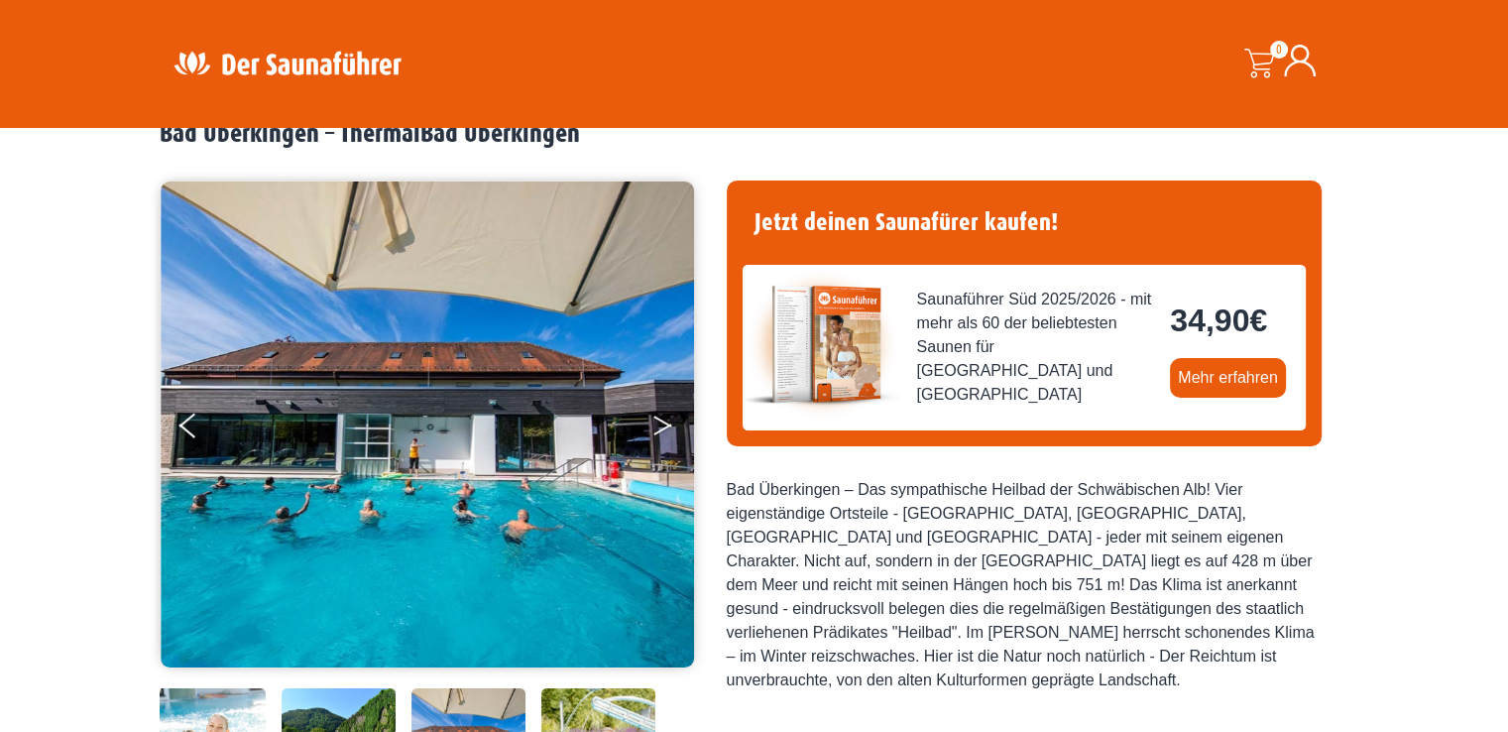
click at [674, 407] on button "Next" at bounding box center [676, 429] width 50 height 50
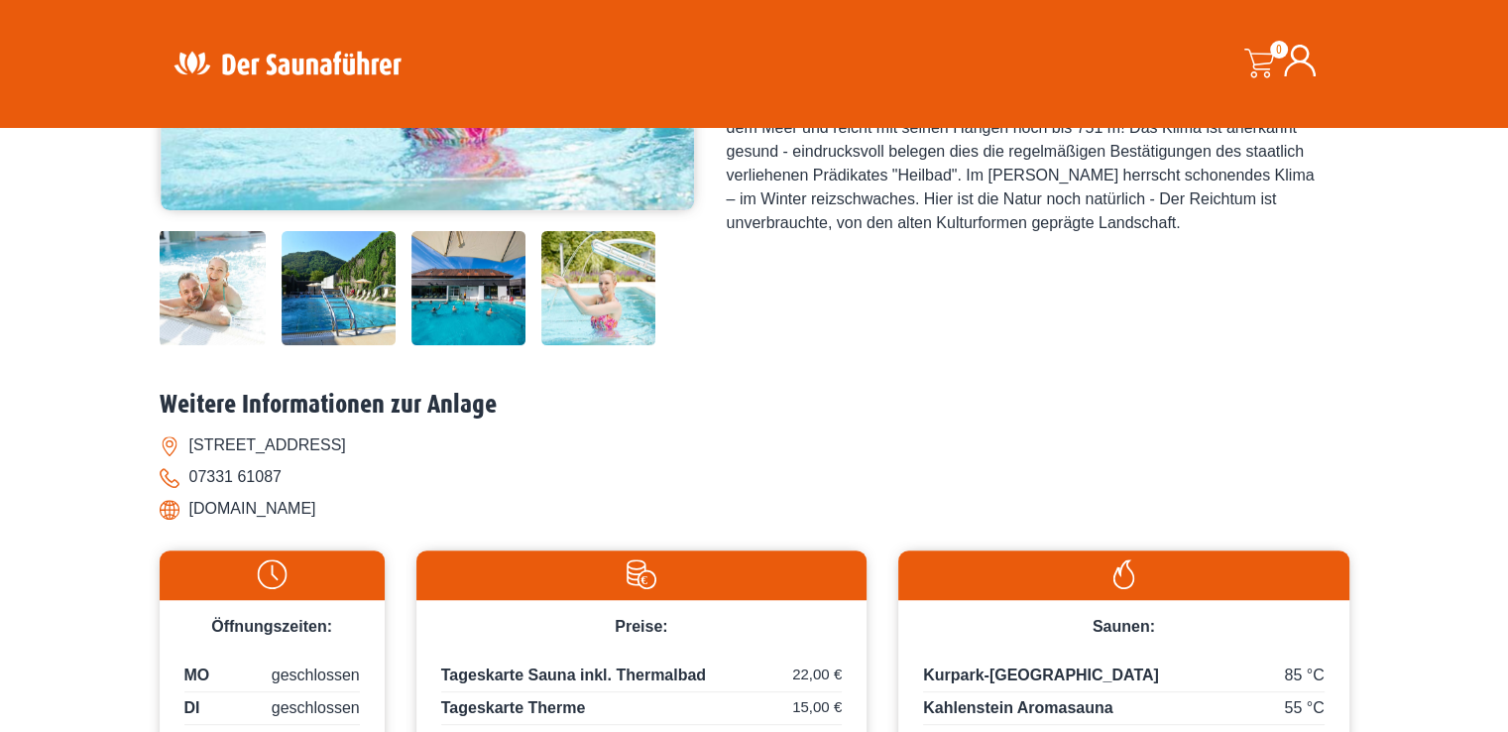
scroll to position [694, 0]
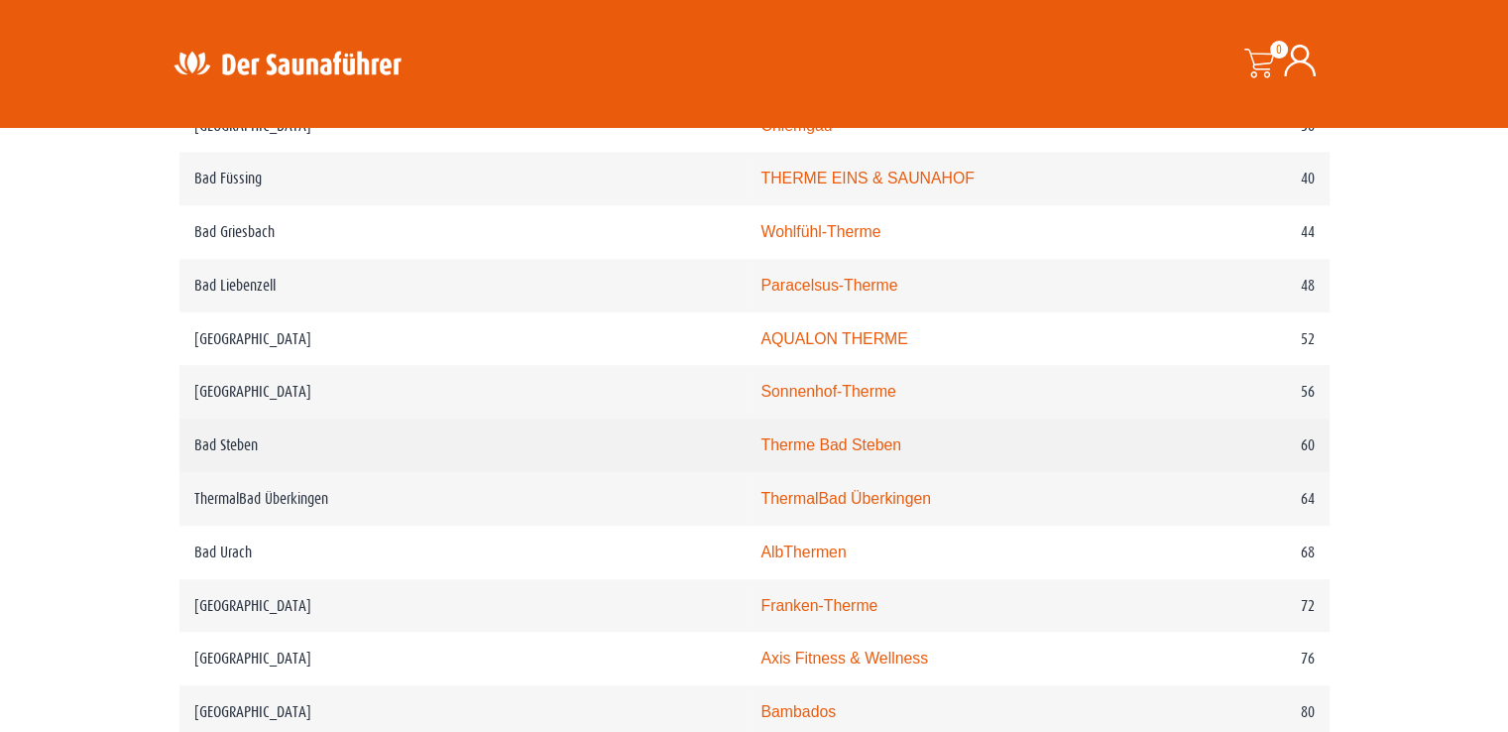
click at [760, 438] on link "Therme Bad Steben" at bounding box center [830, 444] width 141 height 17
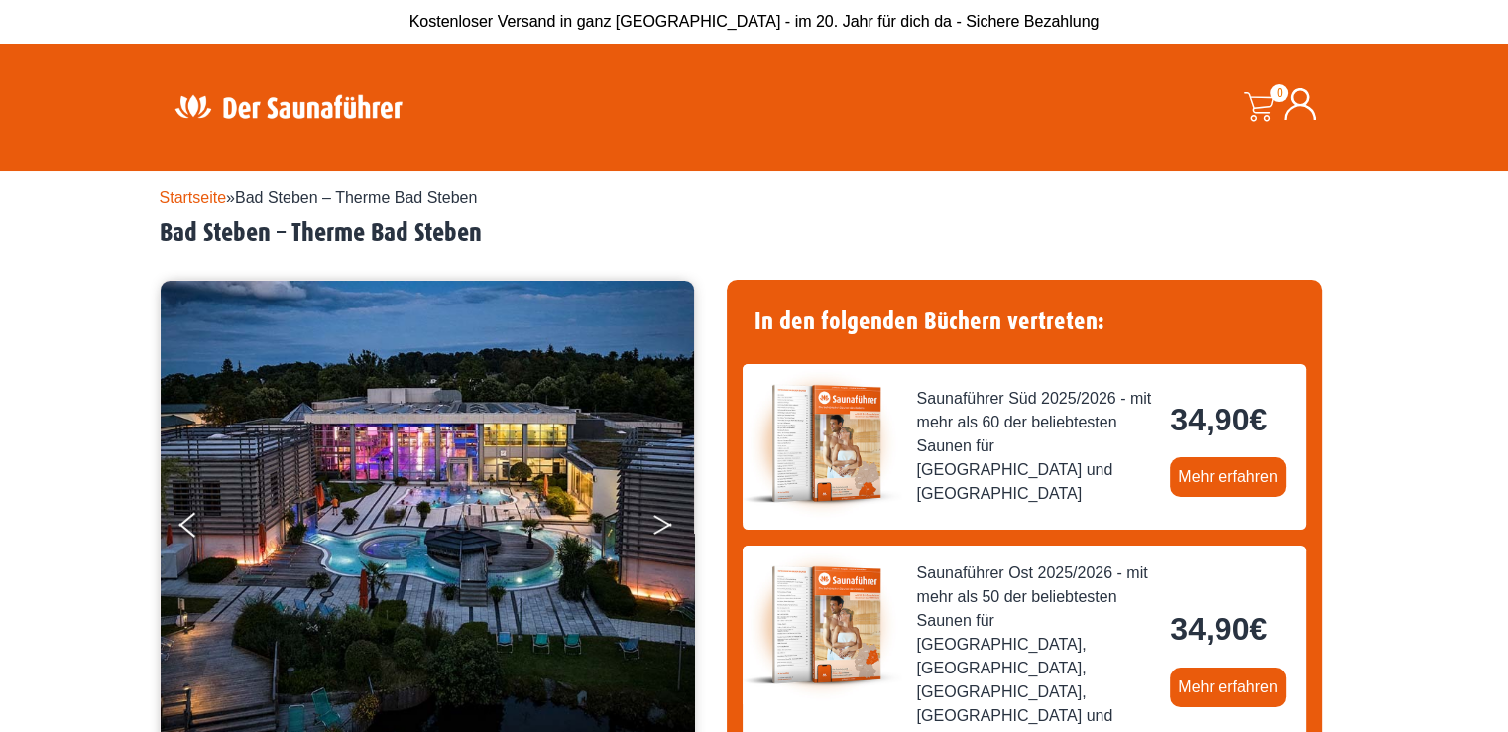
click at [660, 520] on button "Next" at bounding box center [676, 529] width 50 height 50
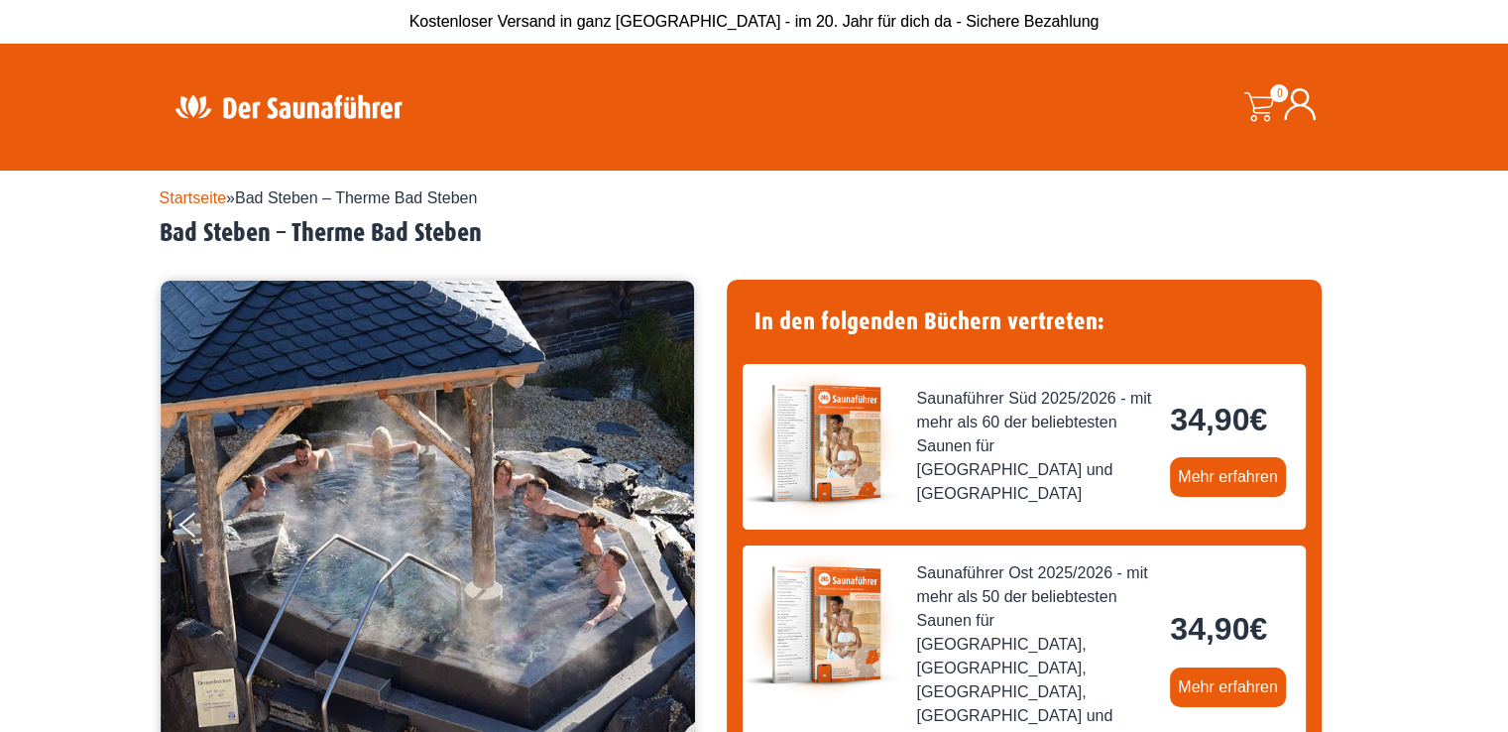
click at [660, 520] on button "Next" at bounding box center [676, 529] width 50 height 50
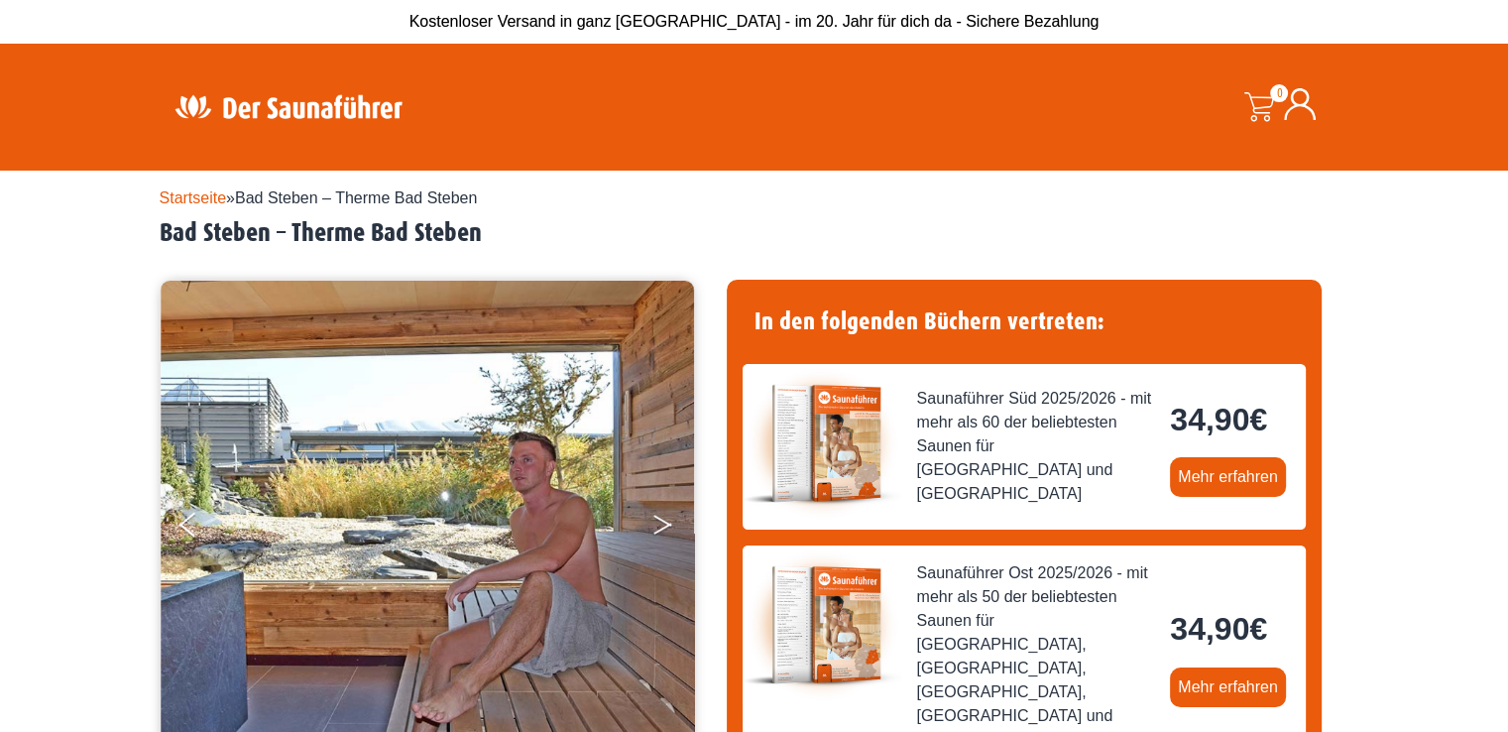
click at [660, 520] on button "Next" at bounding box center [676, 529] width 50 height 50
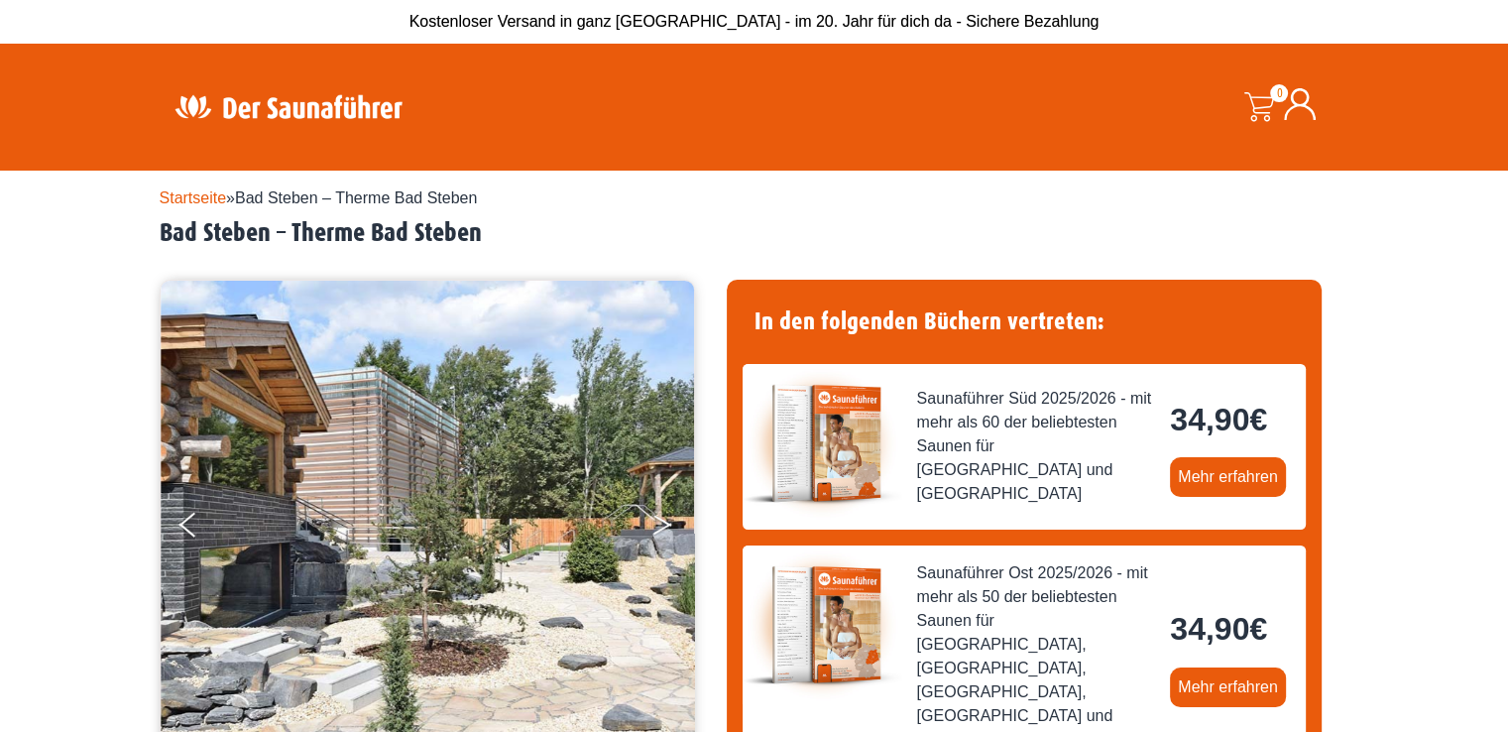
click at [660, 520] on button "Next" at bounding box center [676, 529] width 50 height 50
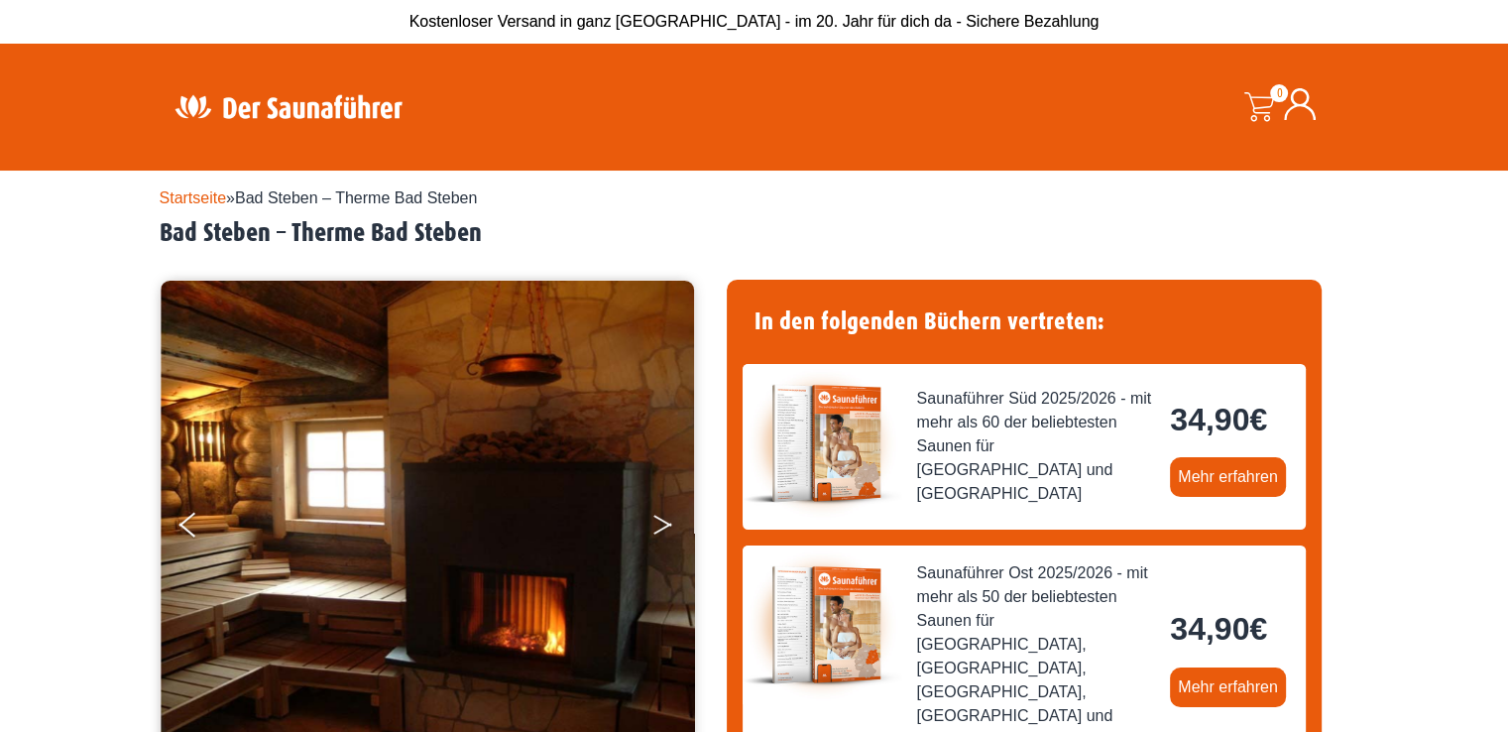
click at [660, 520] on button "Next" at bounding box center [676, 529] width 50 height 50
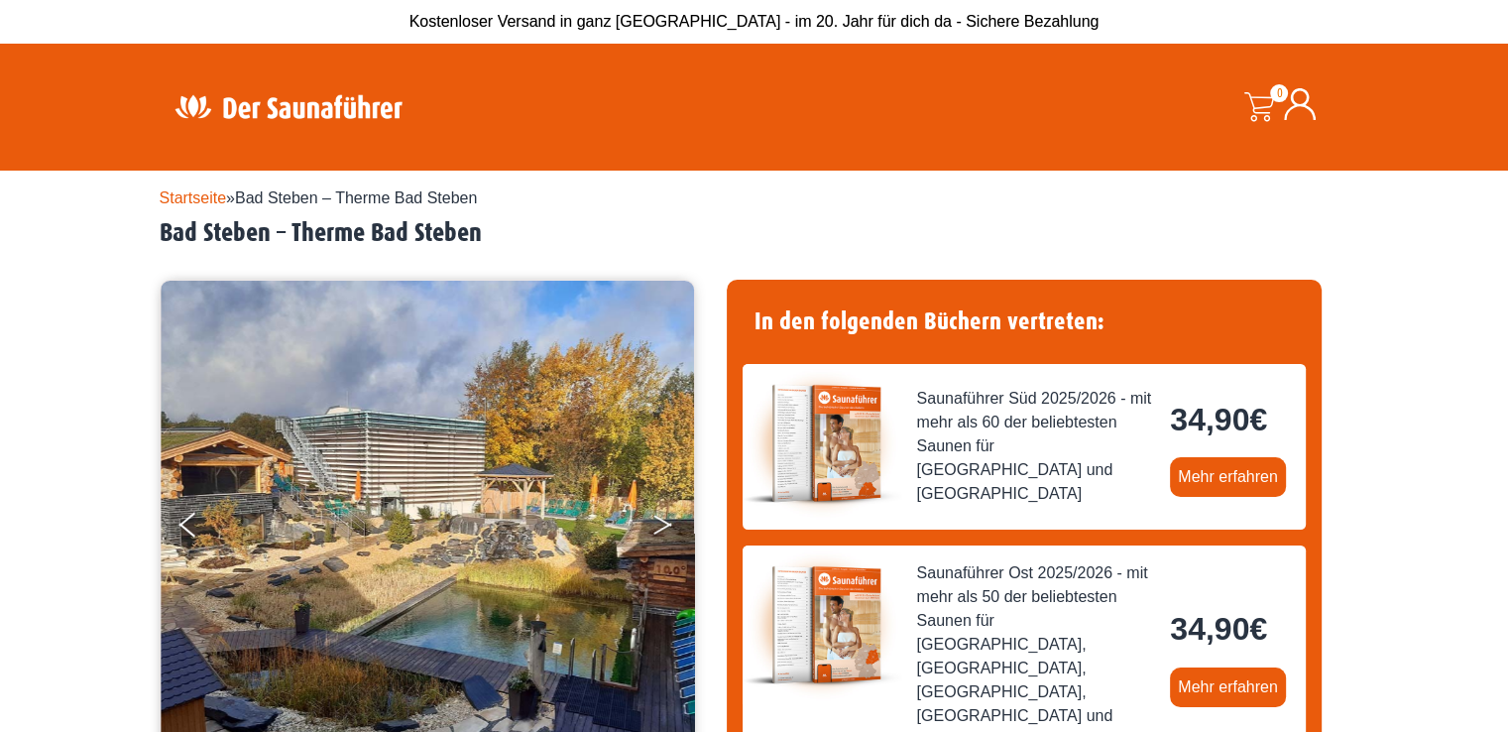
click at [660, 520] on button "Next" at bounding box center [676, 529] width 50 height 50
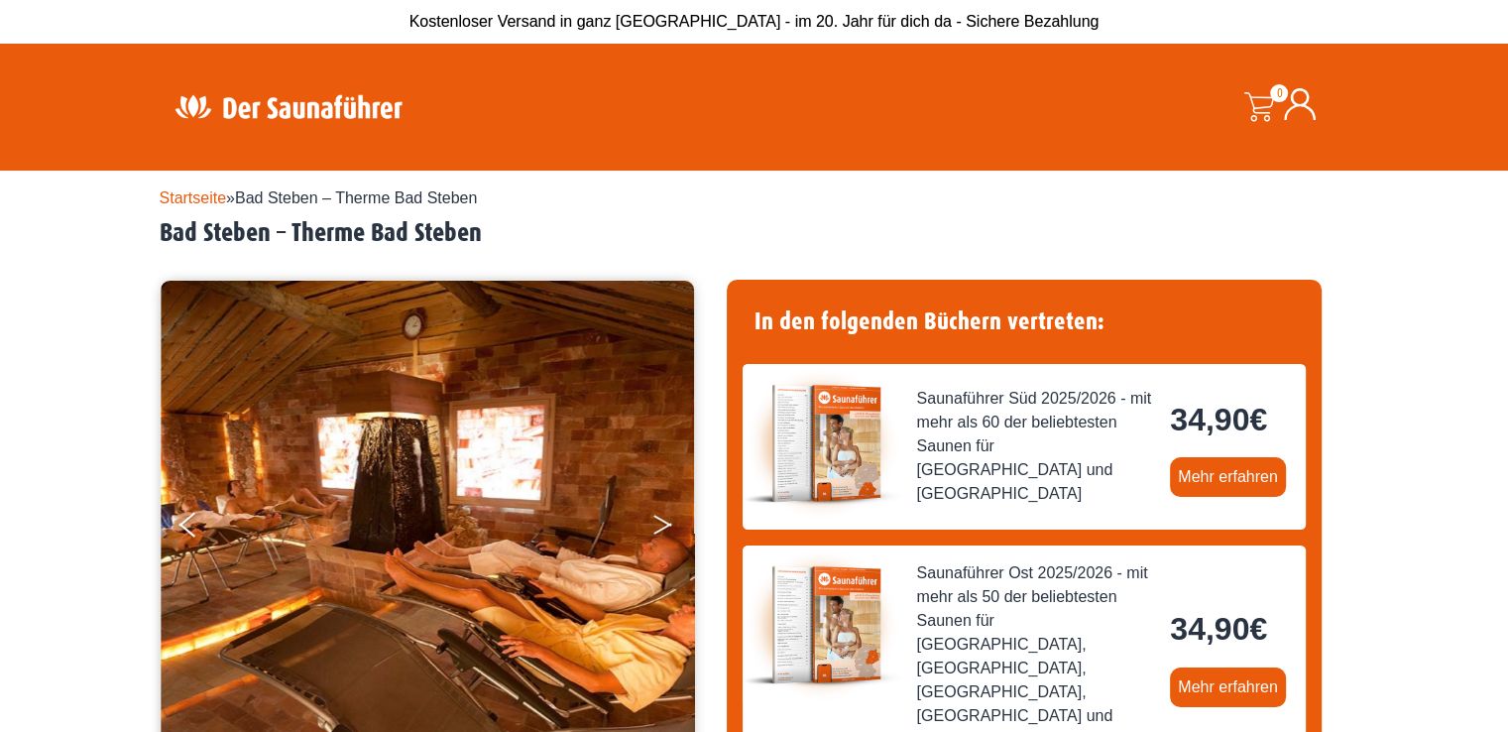
click at [660, 520] on button "Next" at bounding box center [676, 529] width 50 height 50
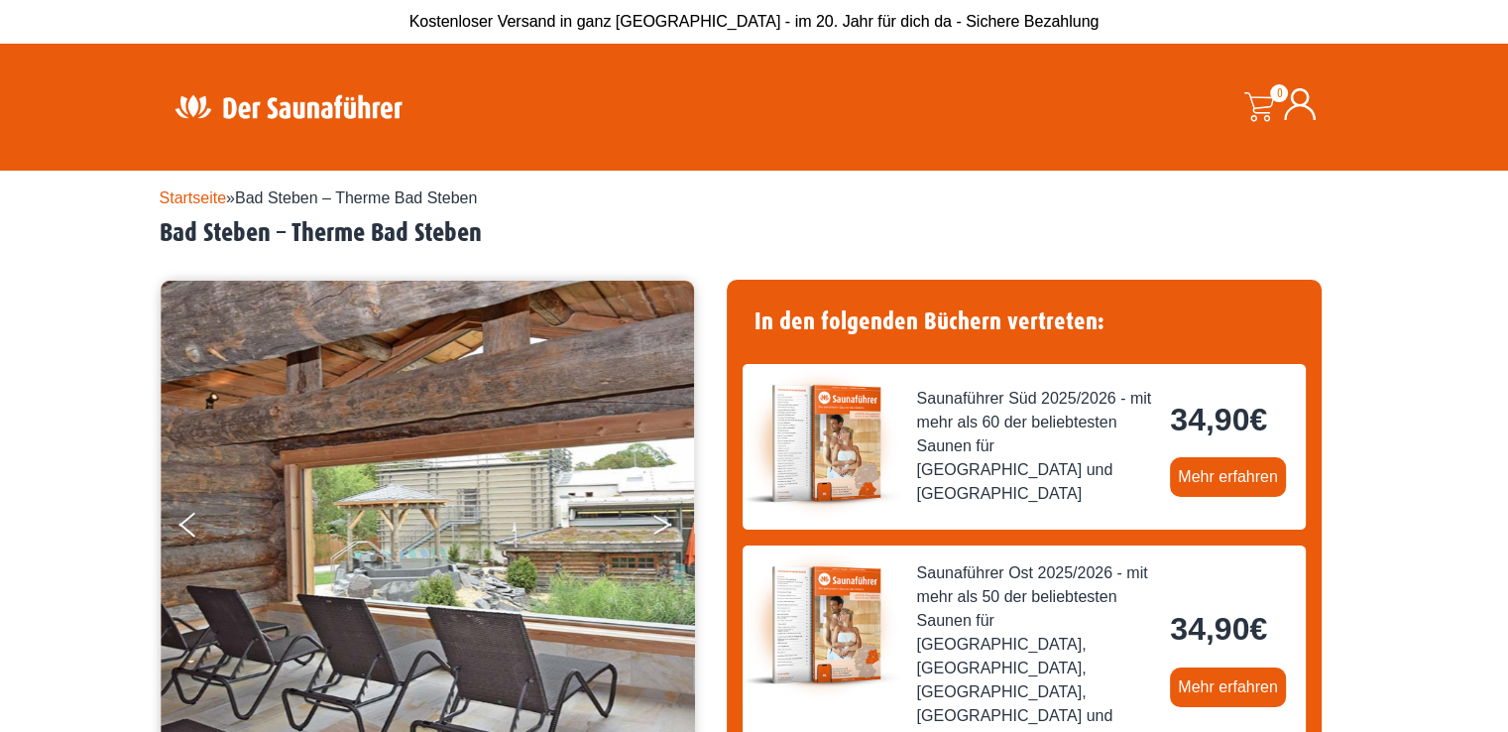
click at [660, 520] on button "Next" at bounding box center [676, 529] width 50 height 50
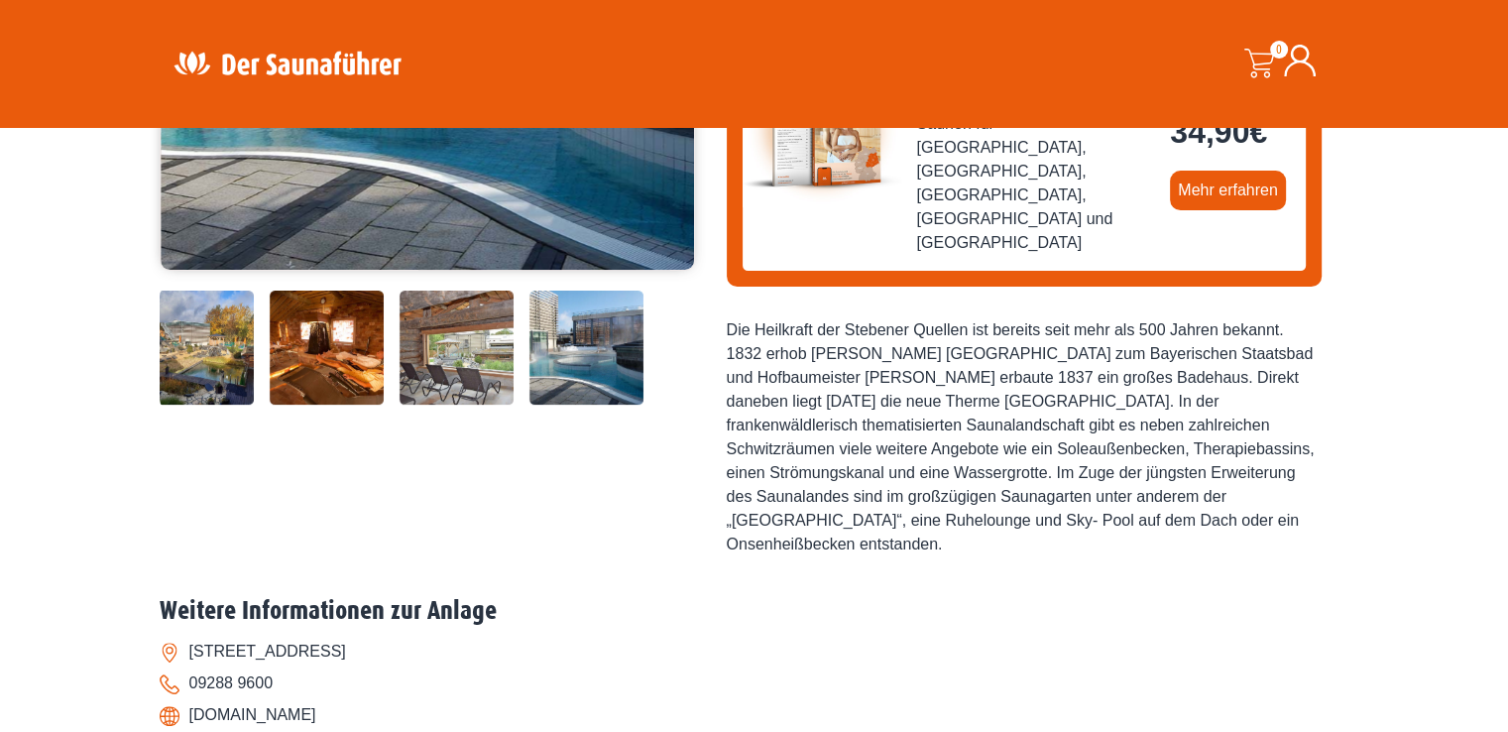
scroll to position [694, 0]
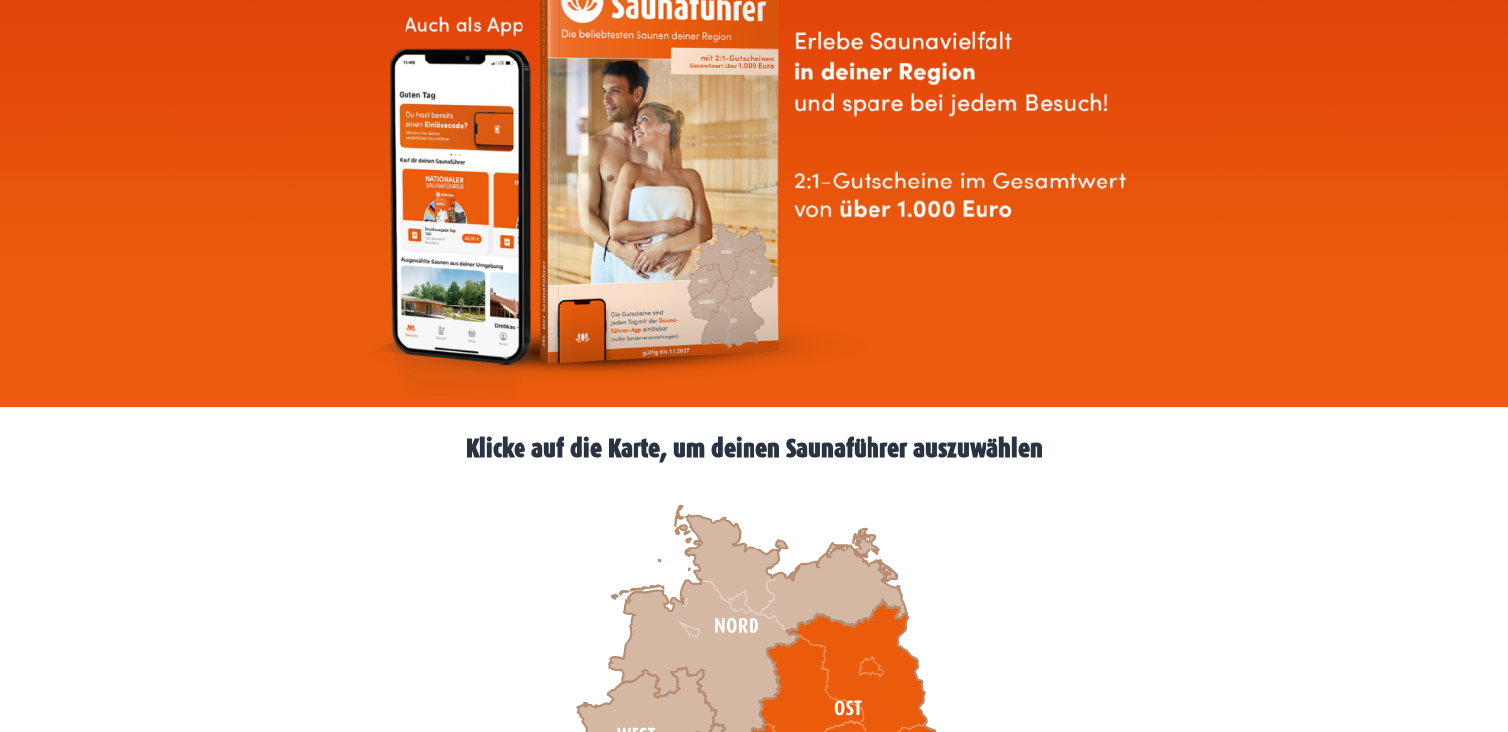
scroll to position [496, 0]
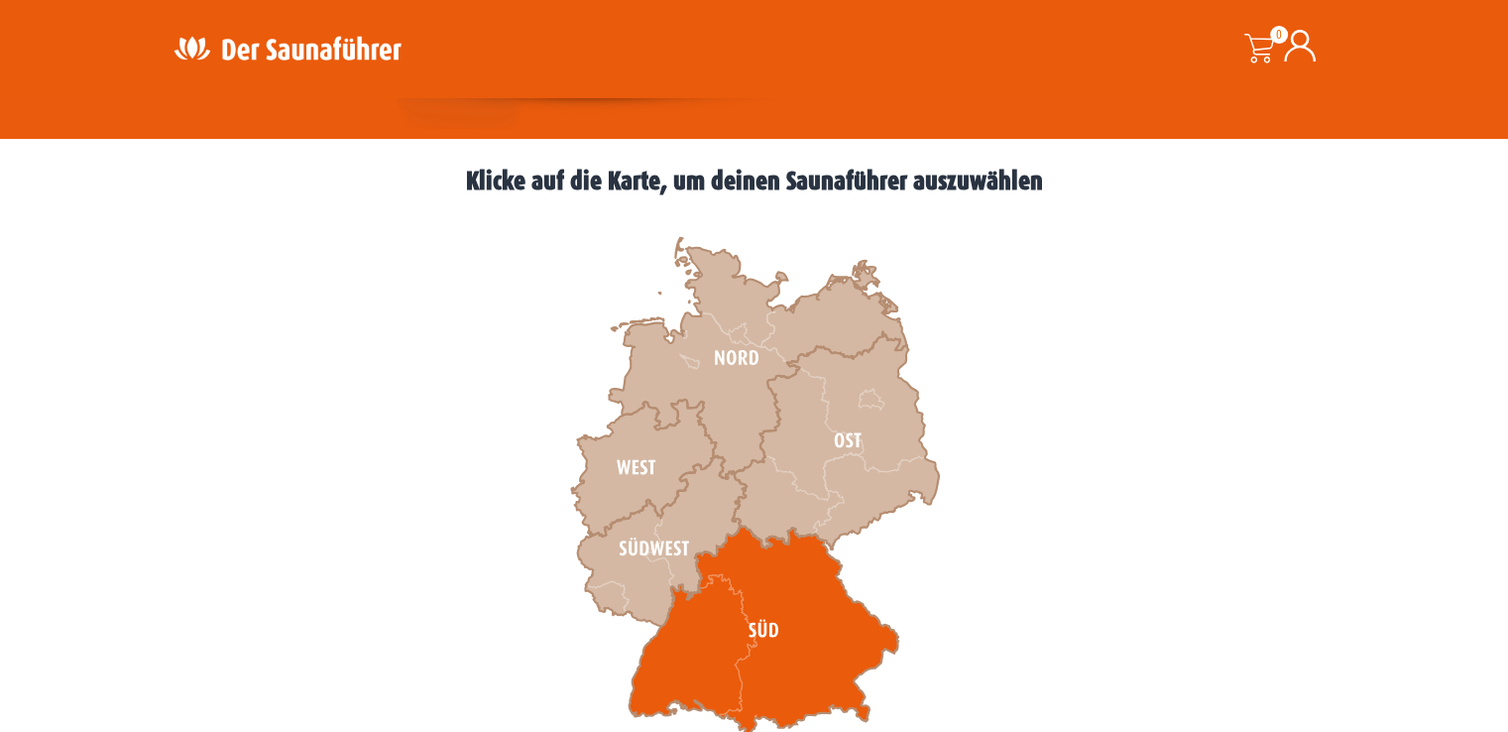
click at [802, 645] on icon at bounding box center [763, 630] width 270 height 210
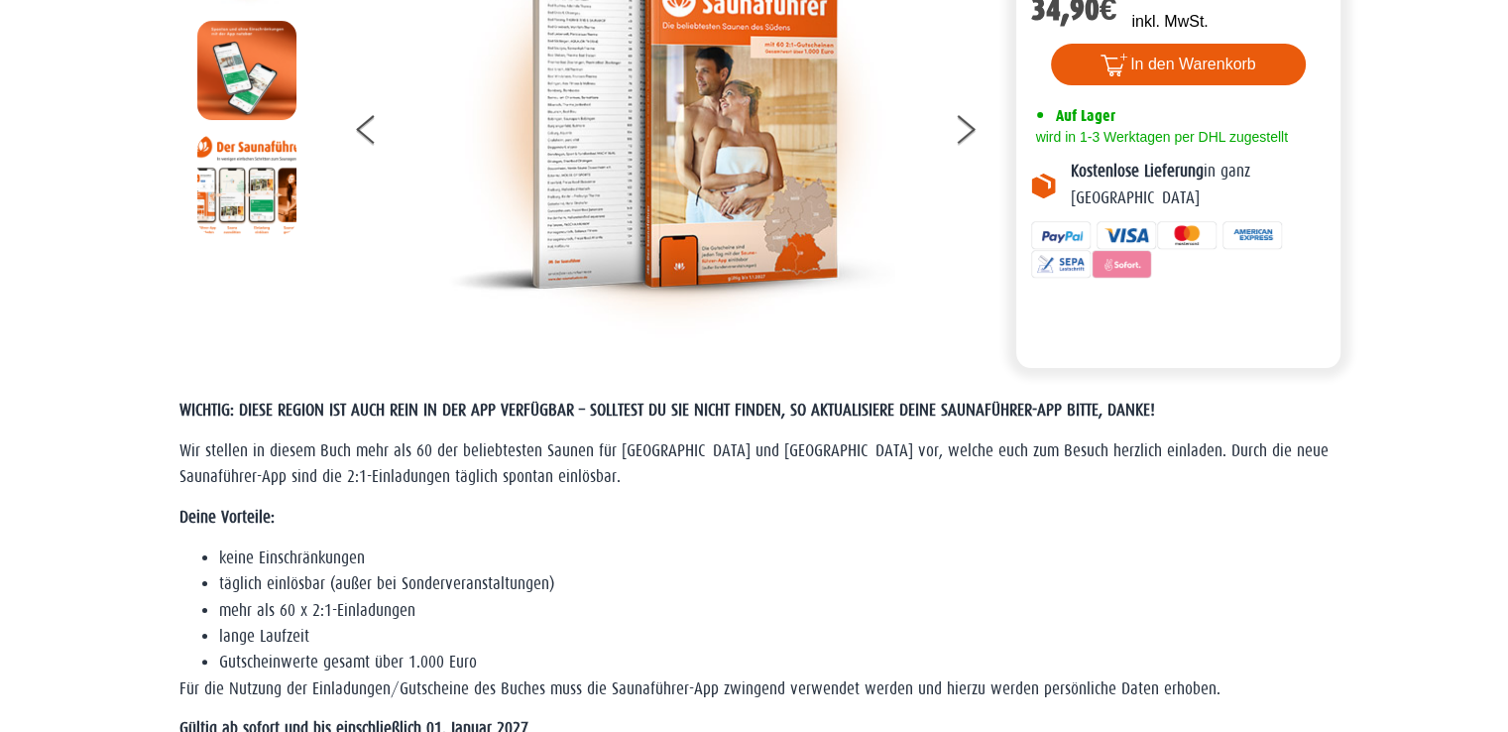
scroll to position [297, 0]
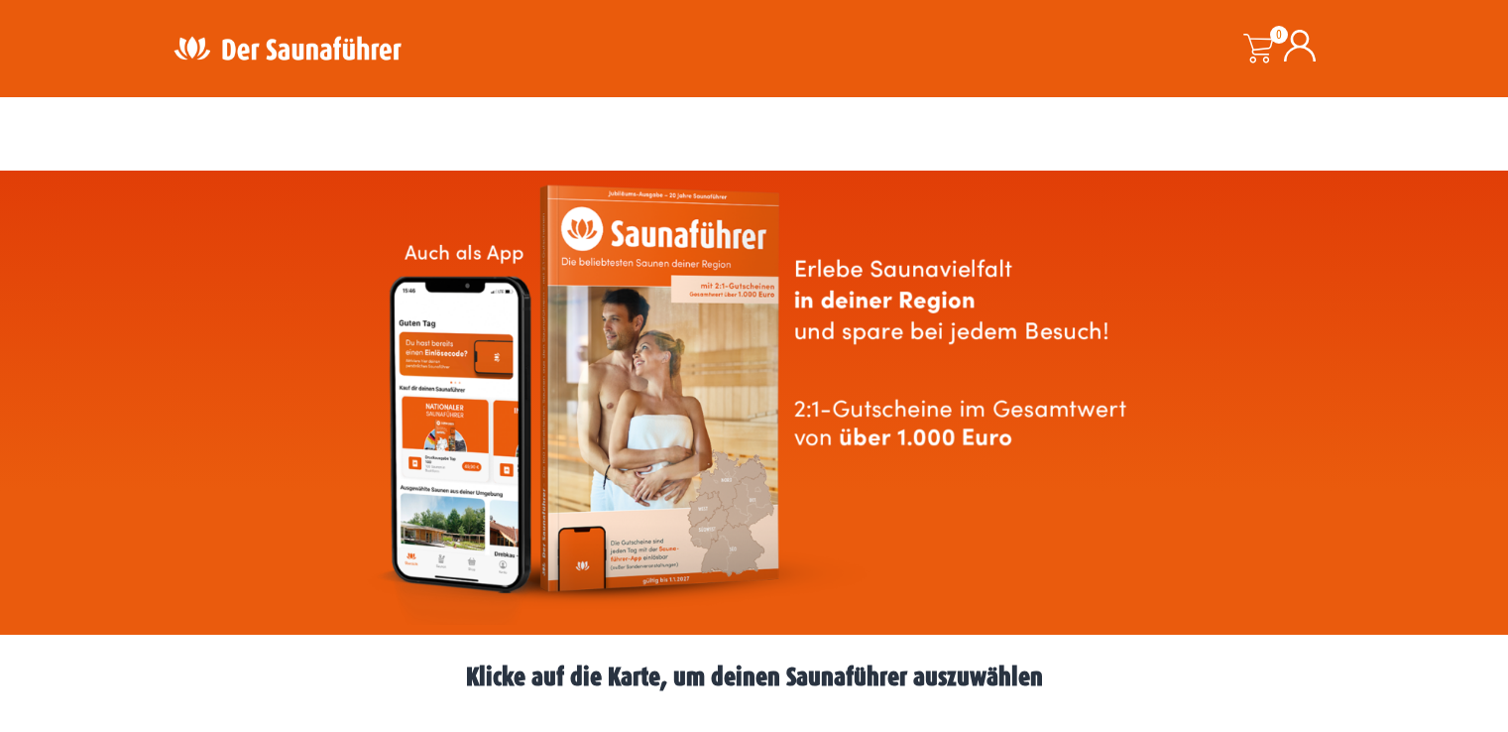
scroll to position [892, 0]
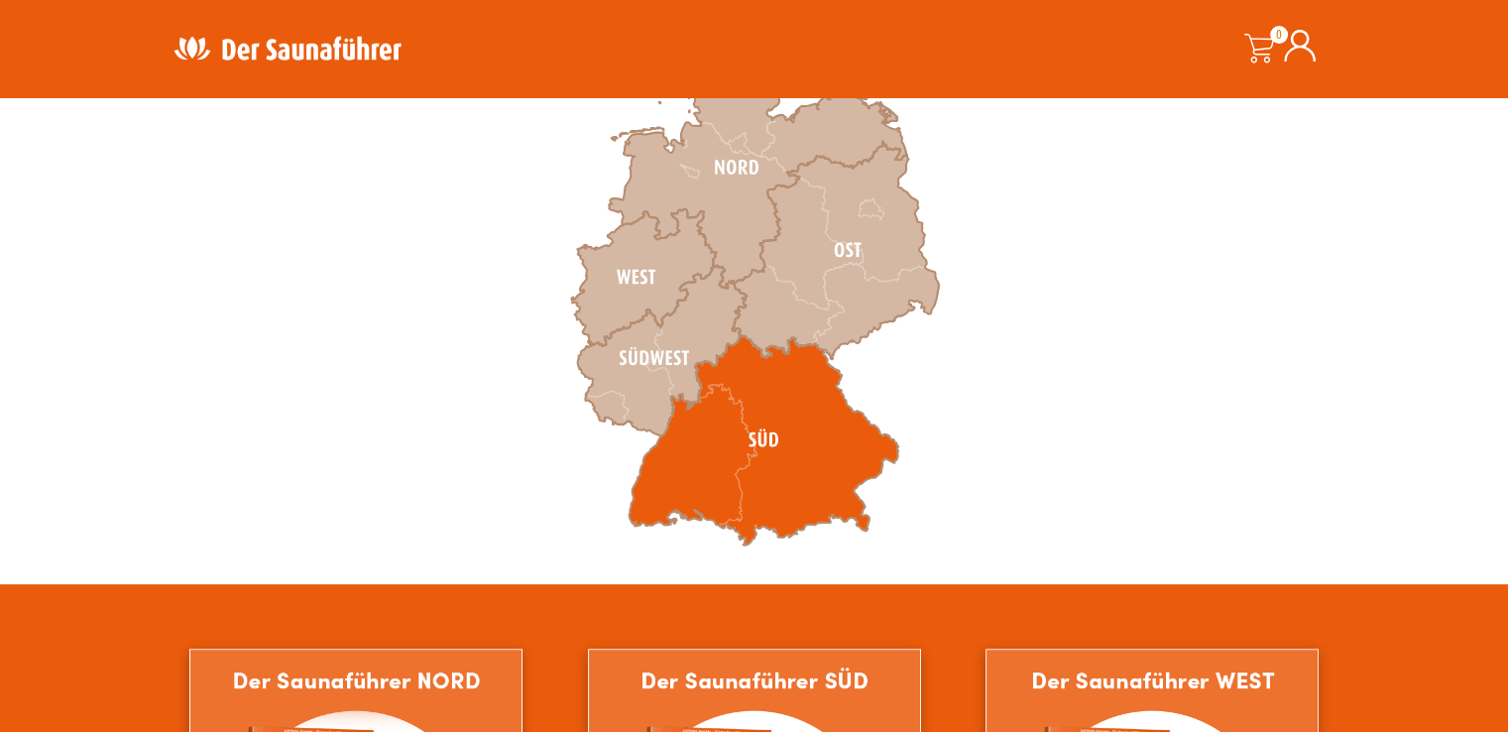
scroll to position [694, 0]
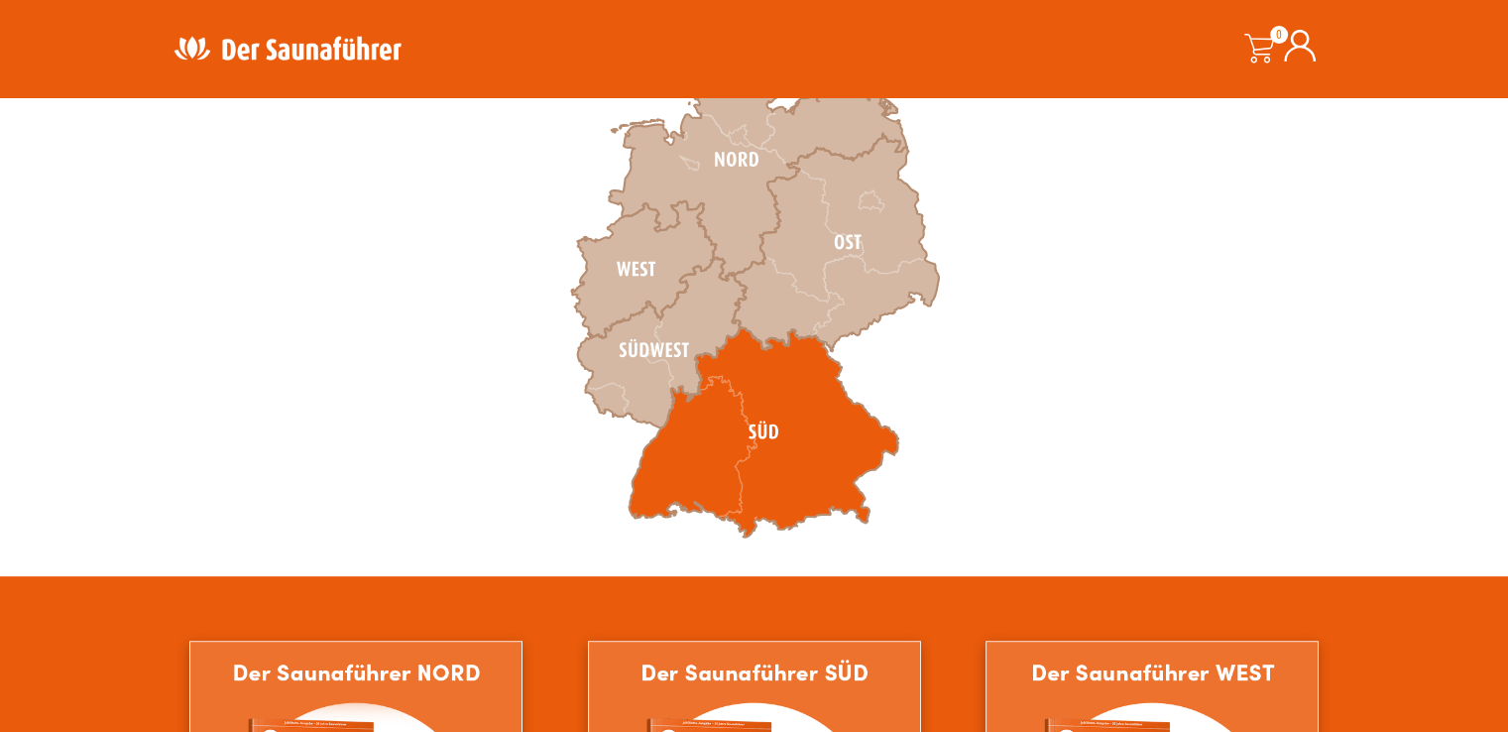
click at [781, 439] on icon at bounding box center [763, 432] width 270 height 210
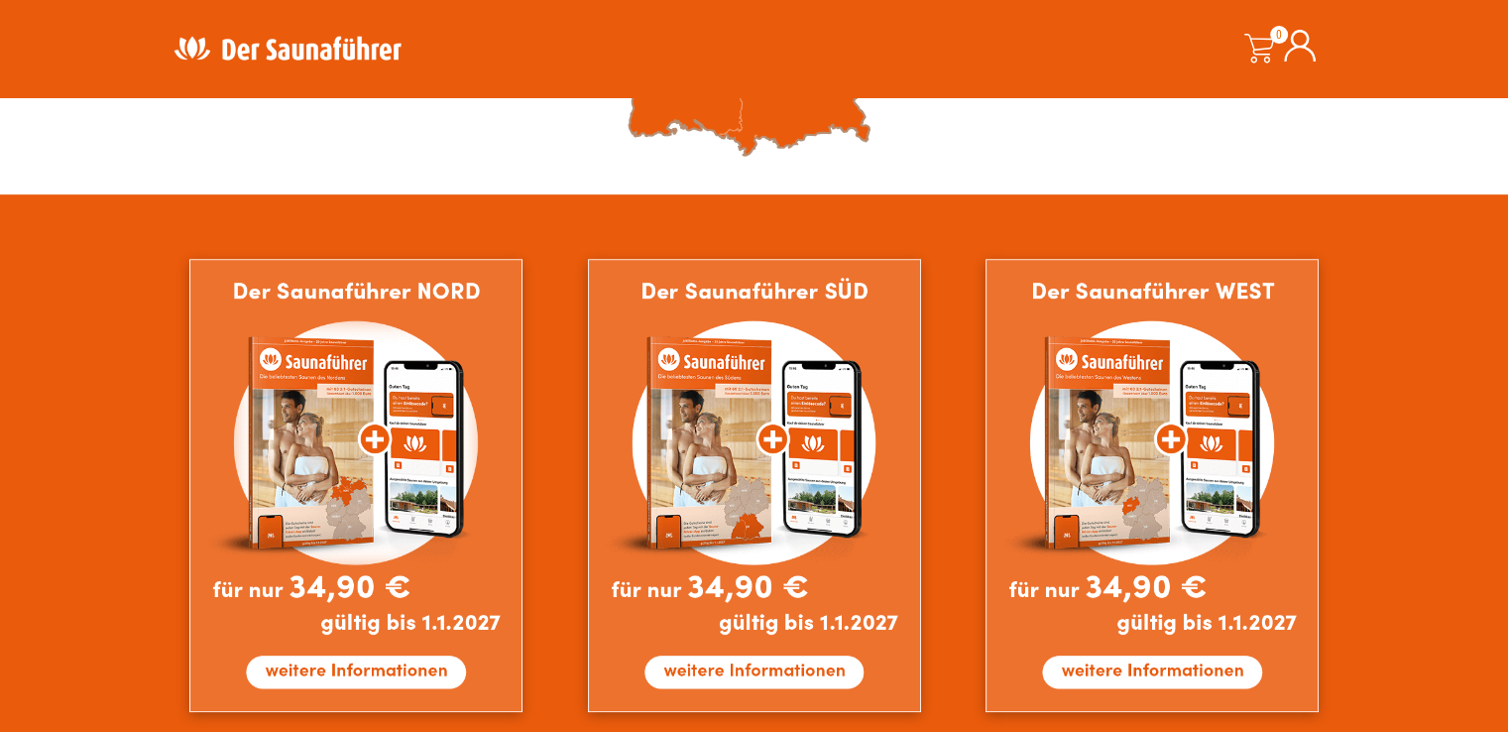
scroll to position [1090, 0]
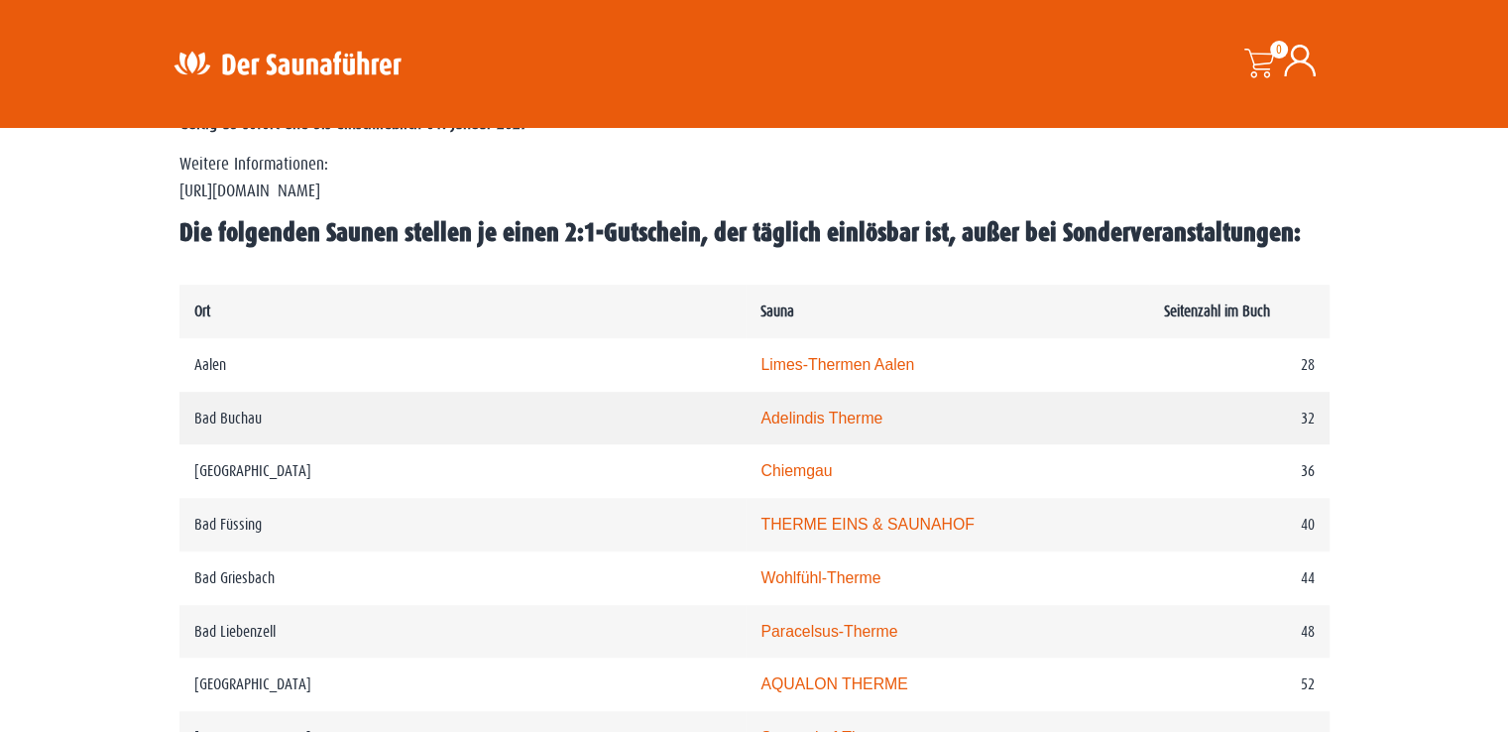
scroll to position [892, 0]
